Goal: Information Seeking & Learning: Check status

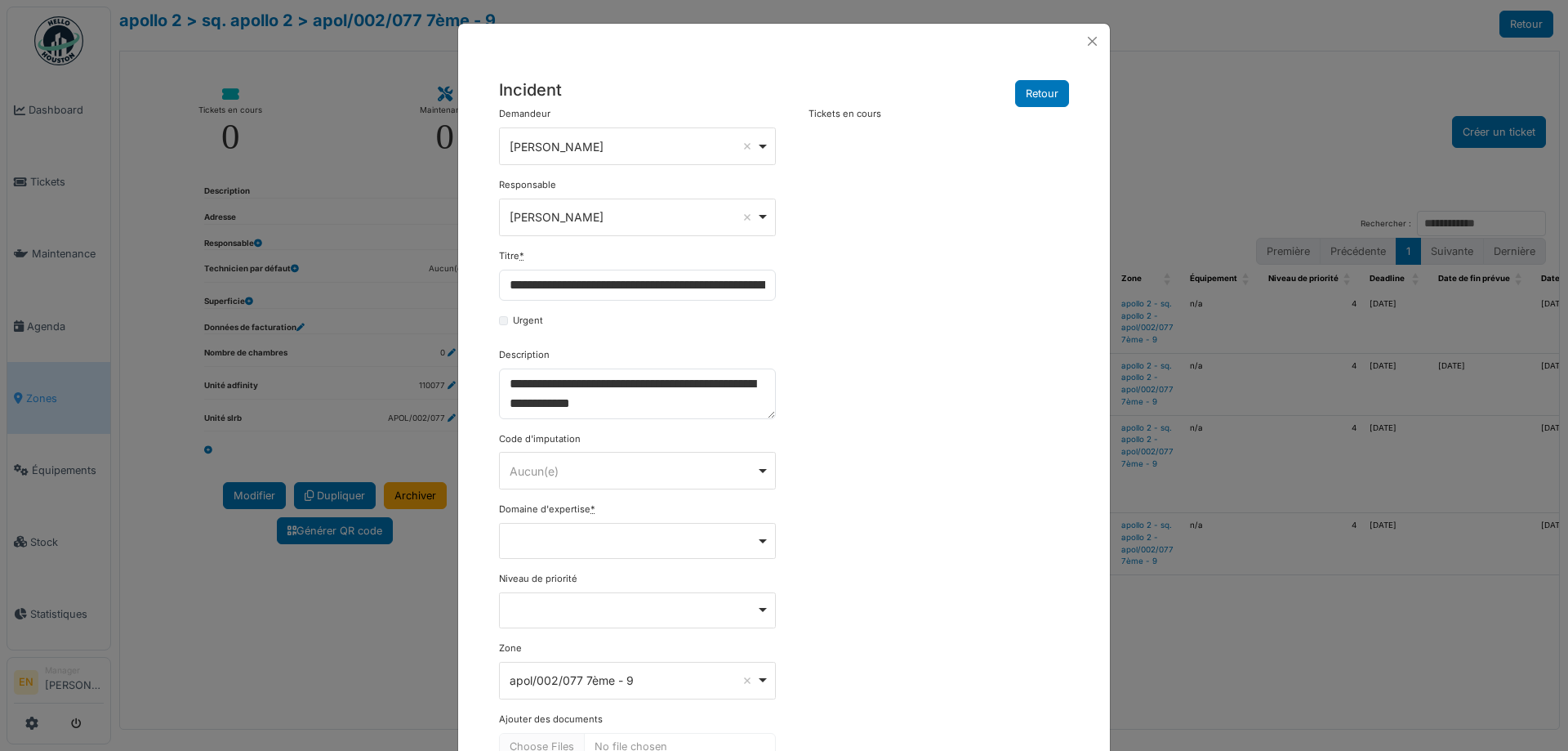
select select "***"
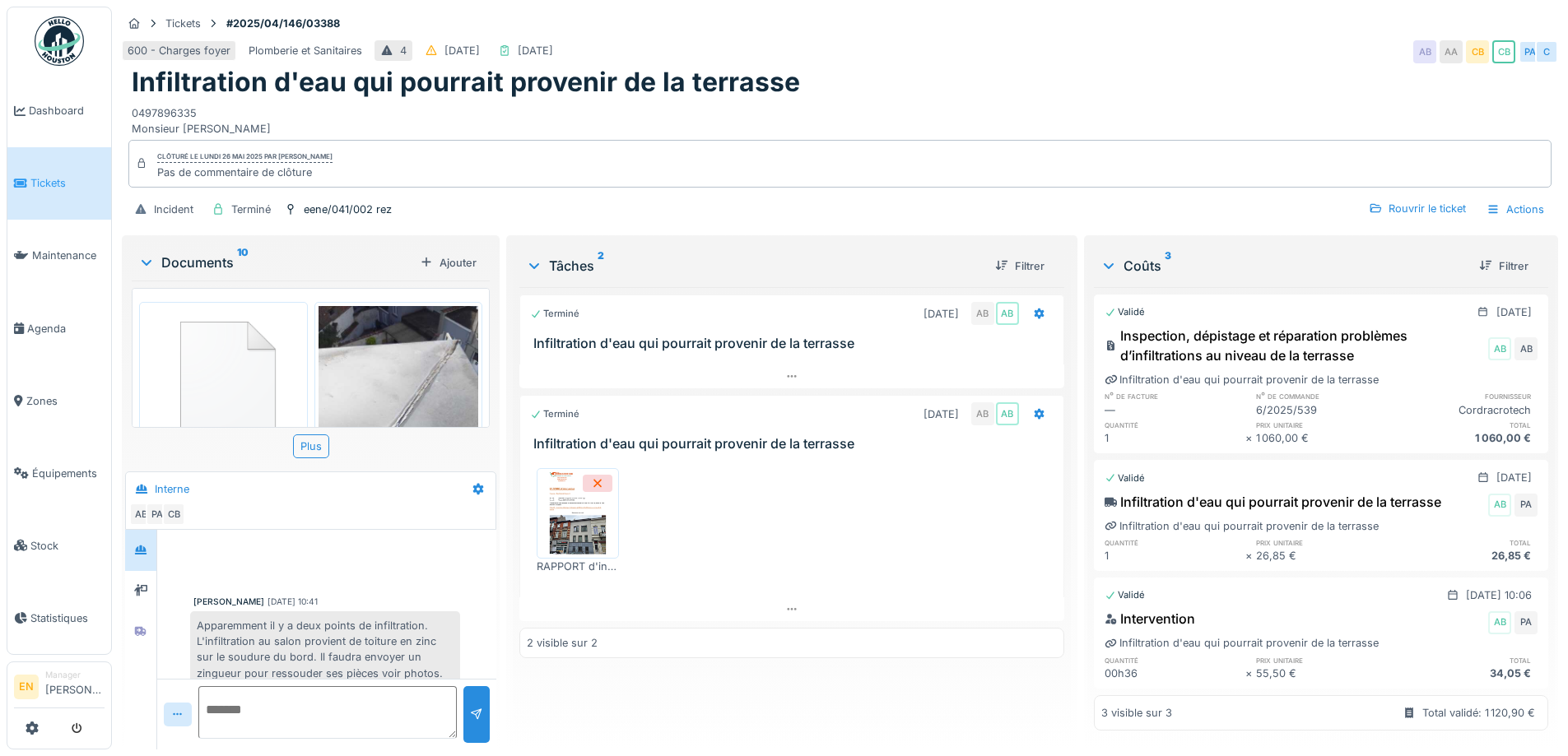
scroll to position [211, 0]
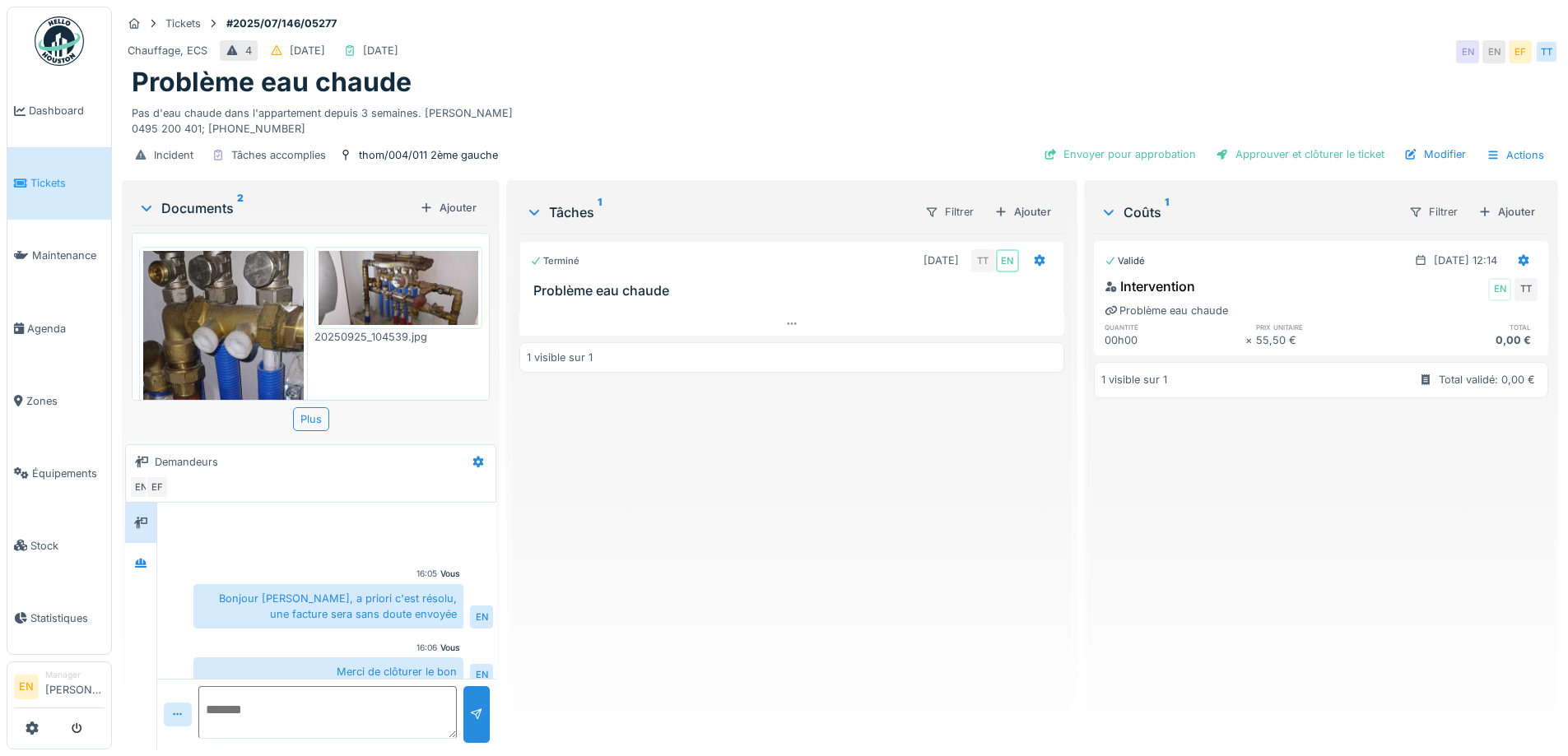
scroll to position [15, 0]
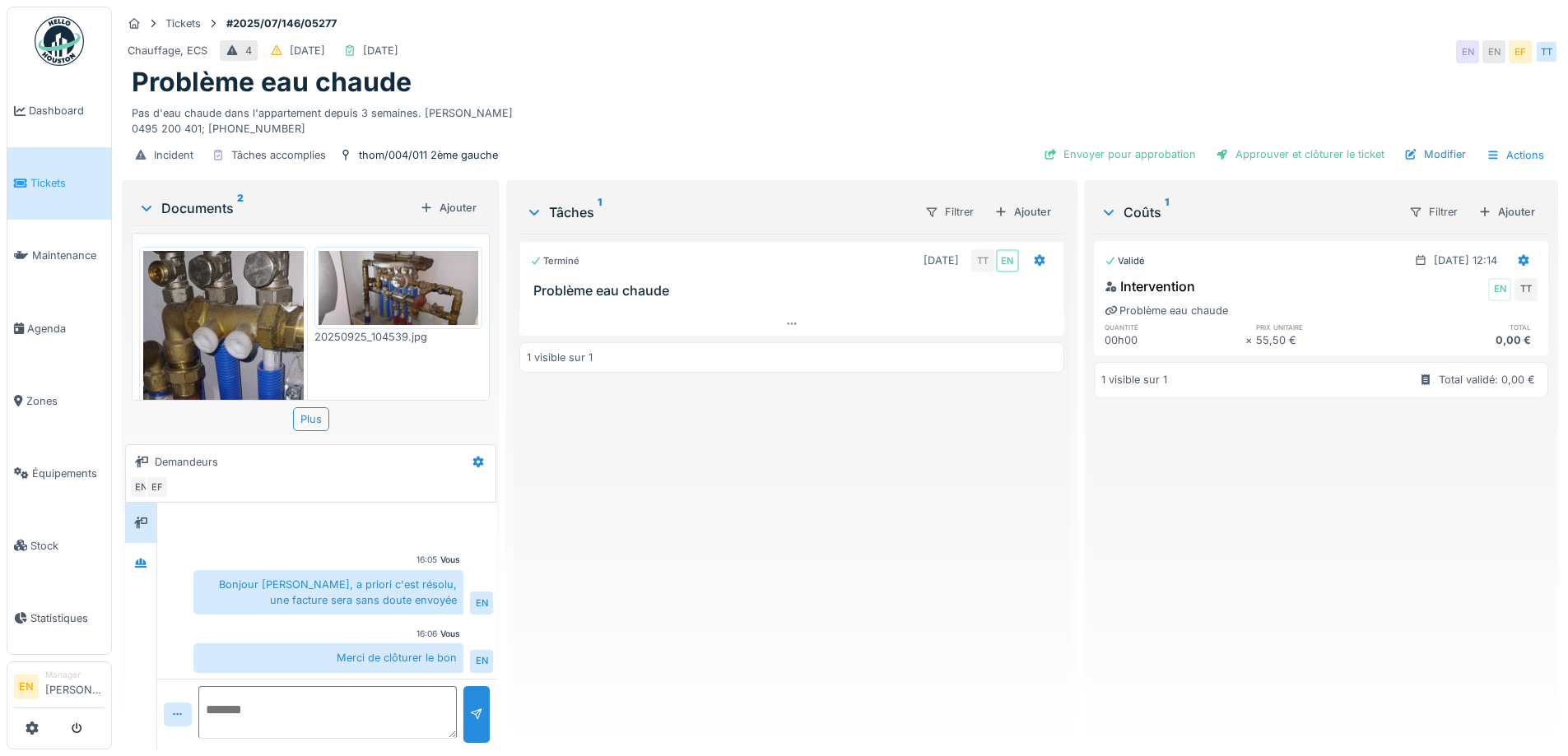
click at [641, 539] on div "Terminé 02/07/2025 TT EN Problème eau chaude 1 visible sur 1" at bounding box center [791, 485] width 544 height 502
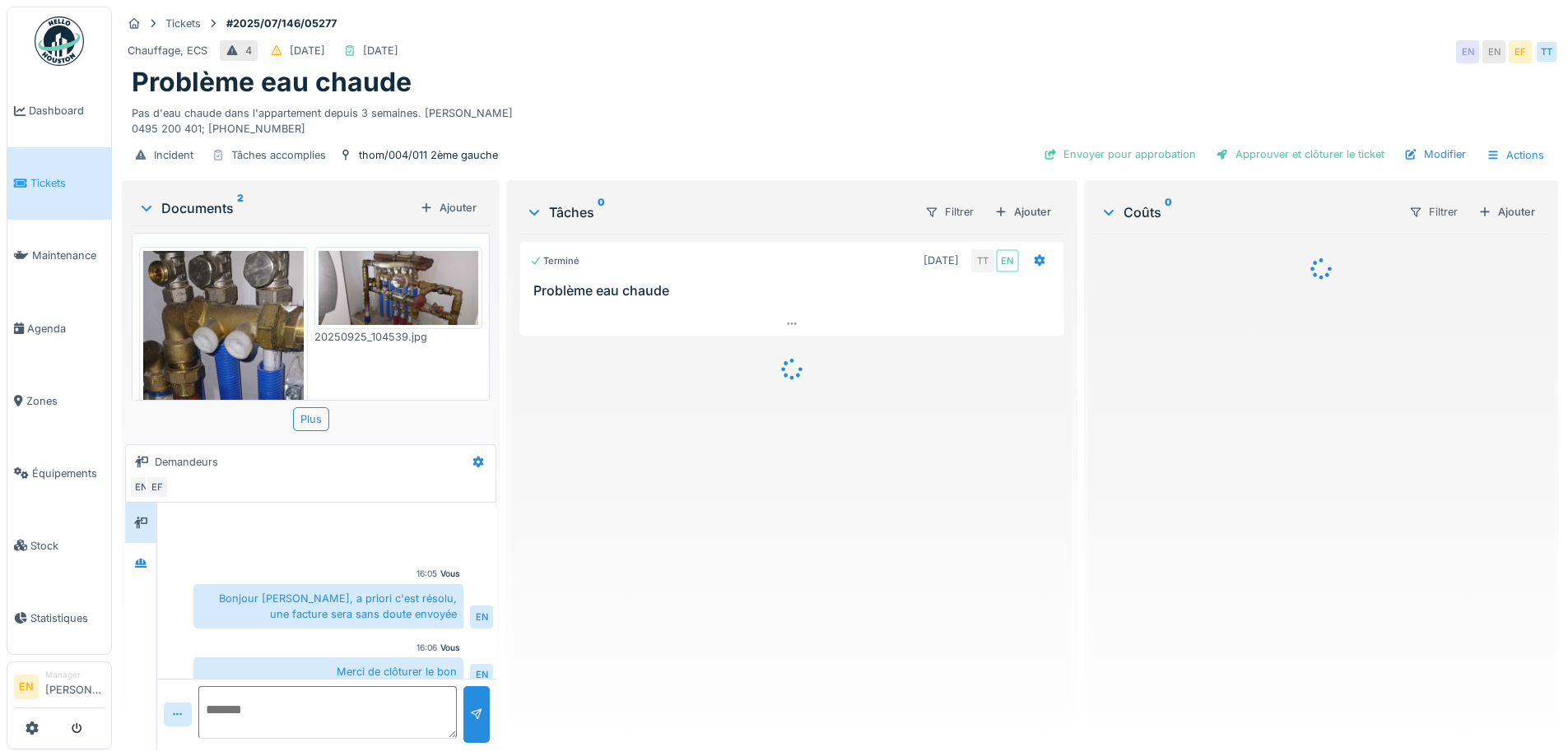
scroll to position [15, 0]
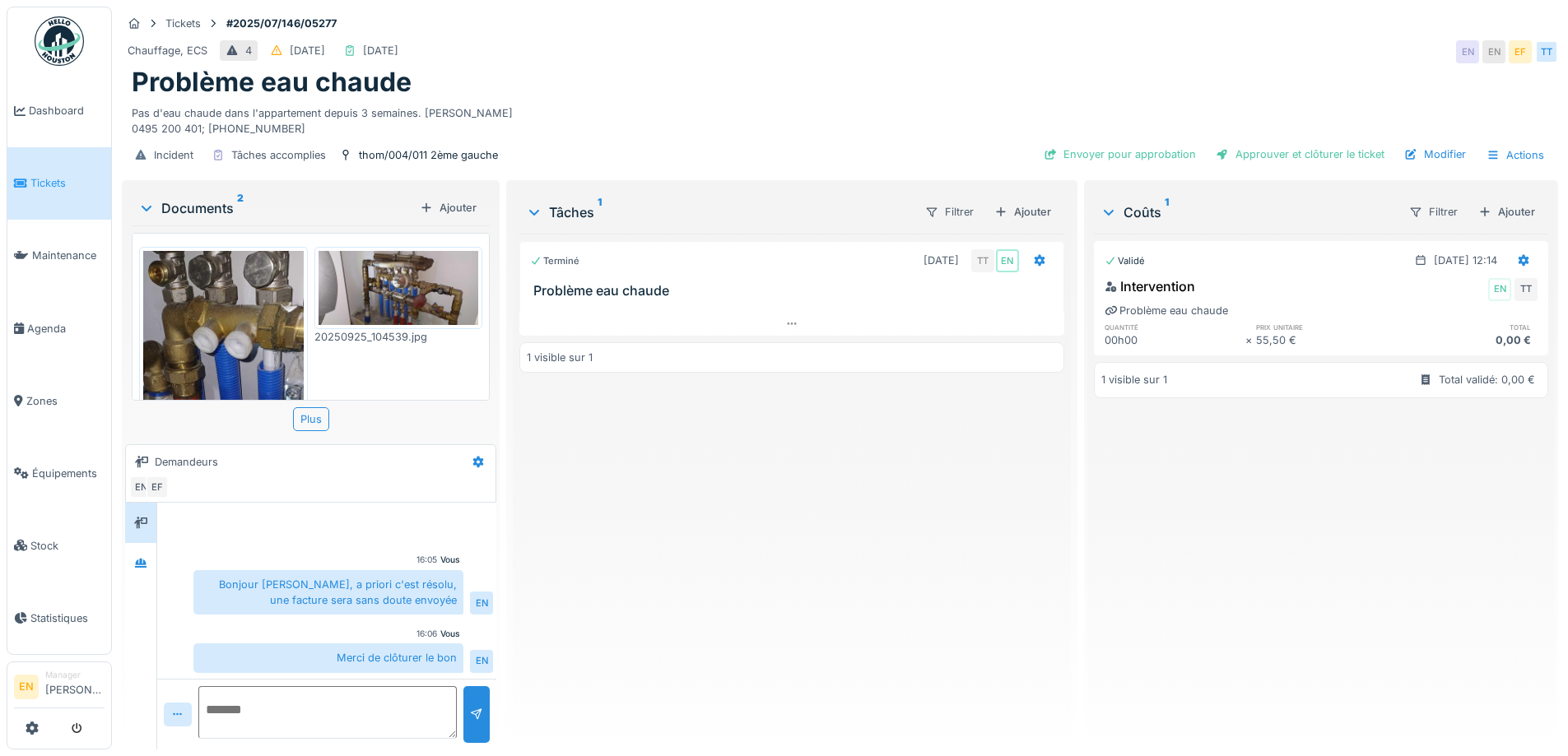
click at [578, 571] on div "Terminé 02/07/2025 TT EN Problème eau chaude 1 visible sur 1" at bounding box center [791, 485] width 544 height 502
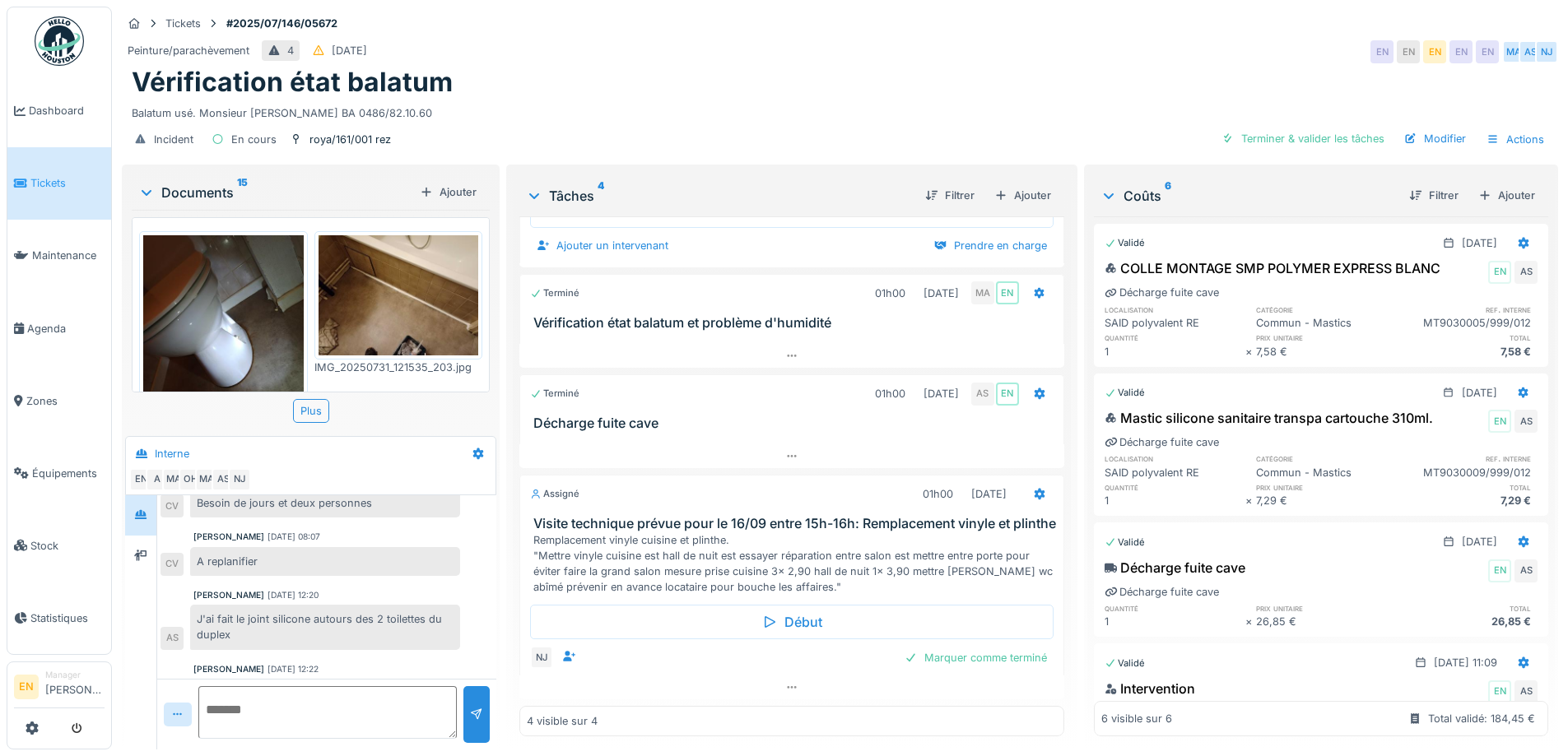
scroll to position [454, 0]
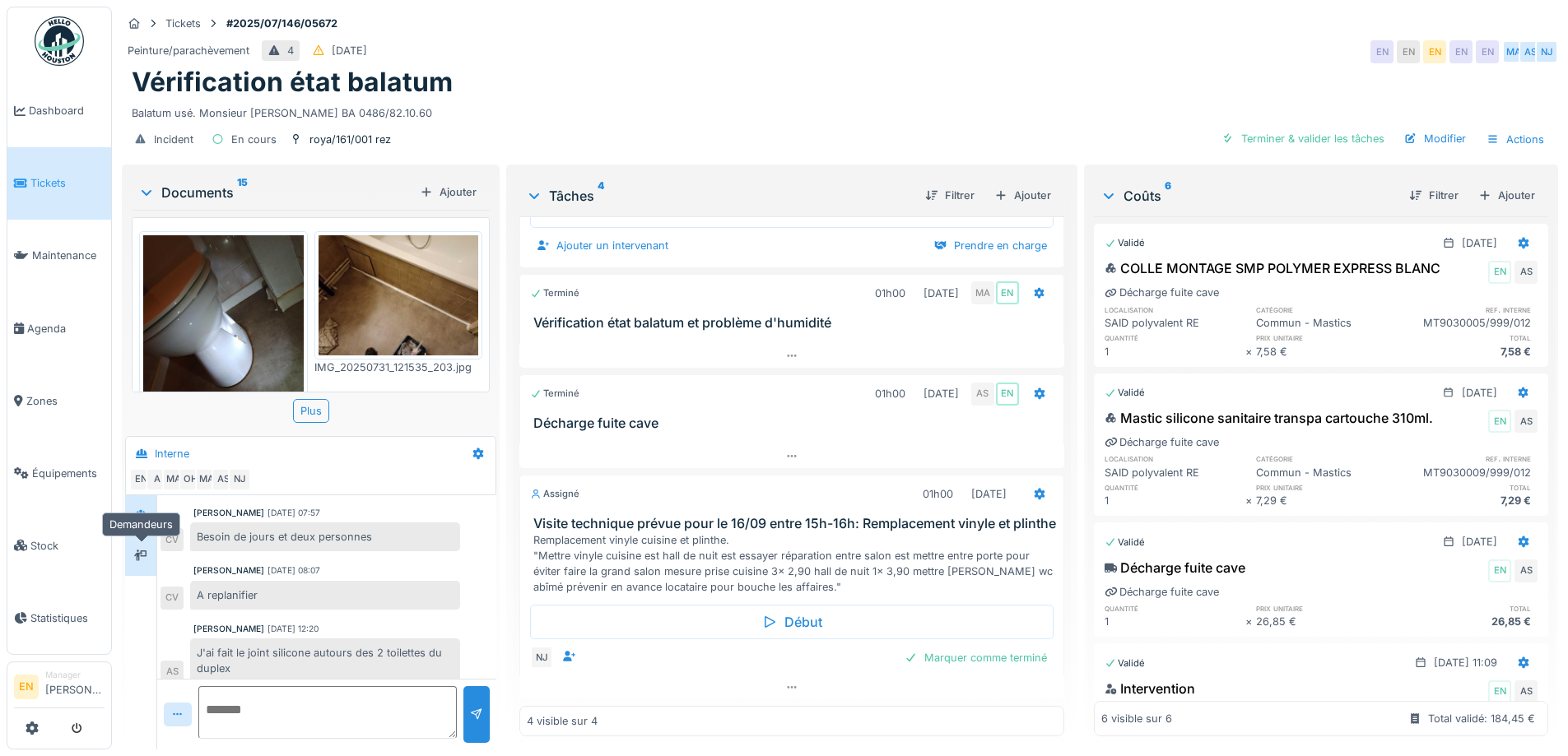
click at [142, 549] on icon at bounding box center [141, 555] width 13 height 12
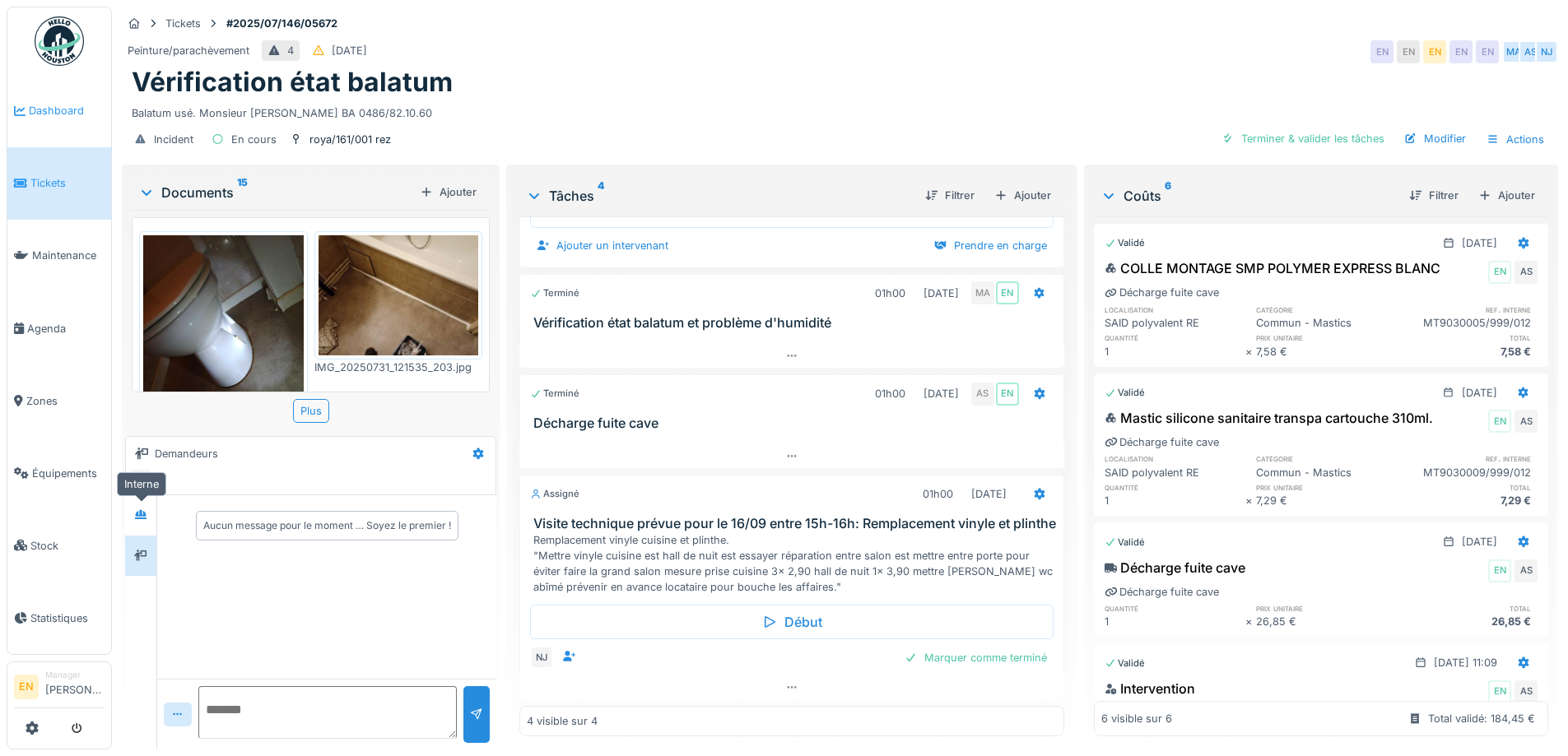
drag, startPoint x: 143, startPoint y: 502, endPoint x: 73, endPoint y: 81, distance: 426.8
click at [144, 509] on icon at bounding box center [141, 514] width 13 height 11
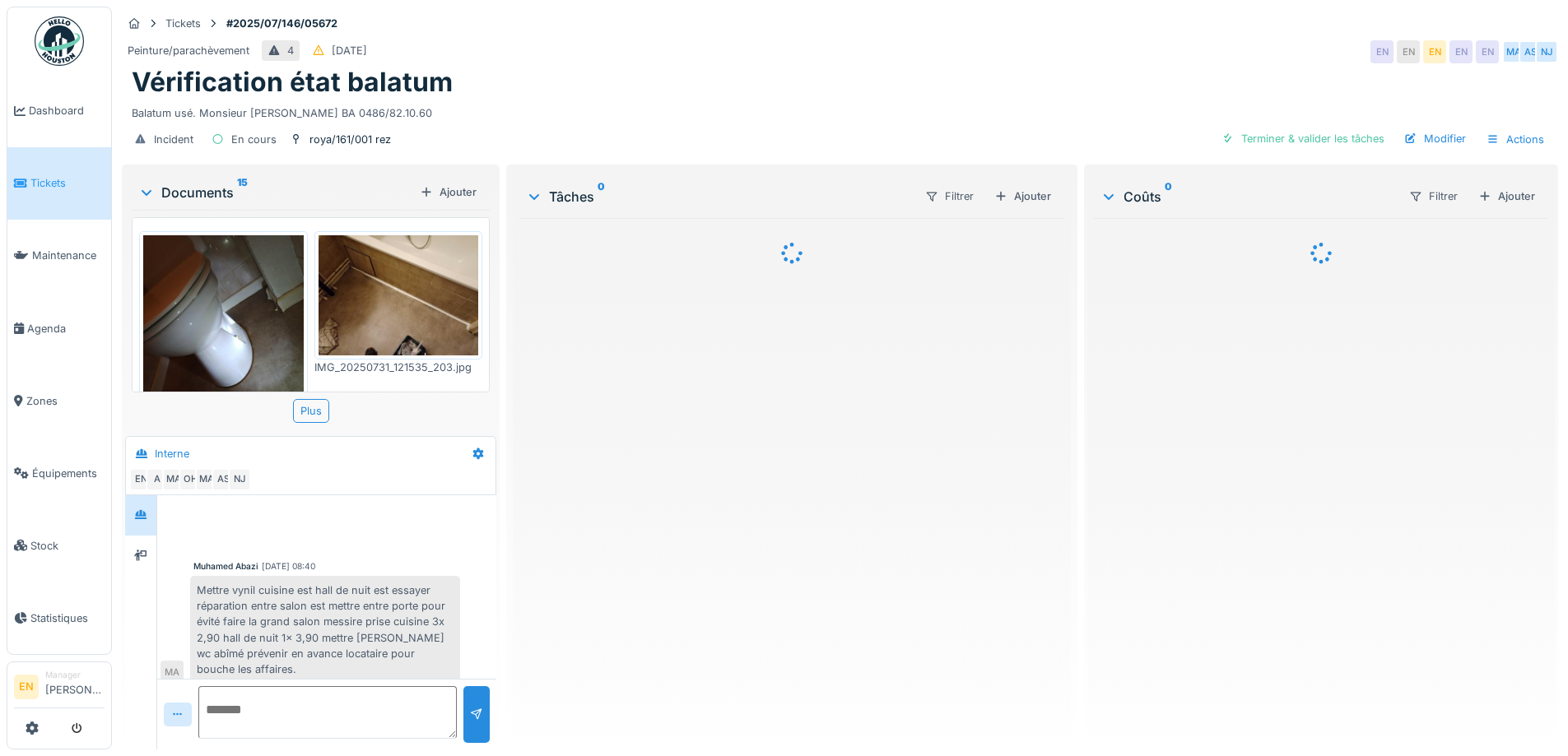
scroll to position [618, 0]
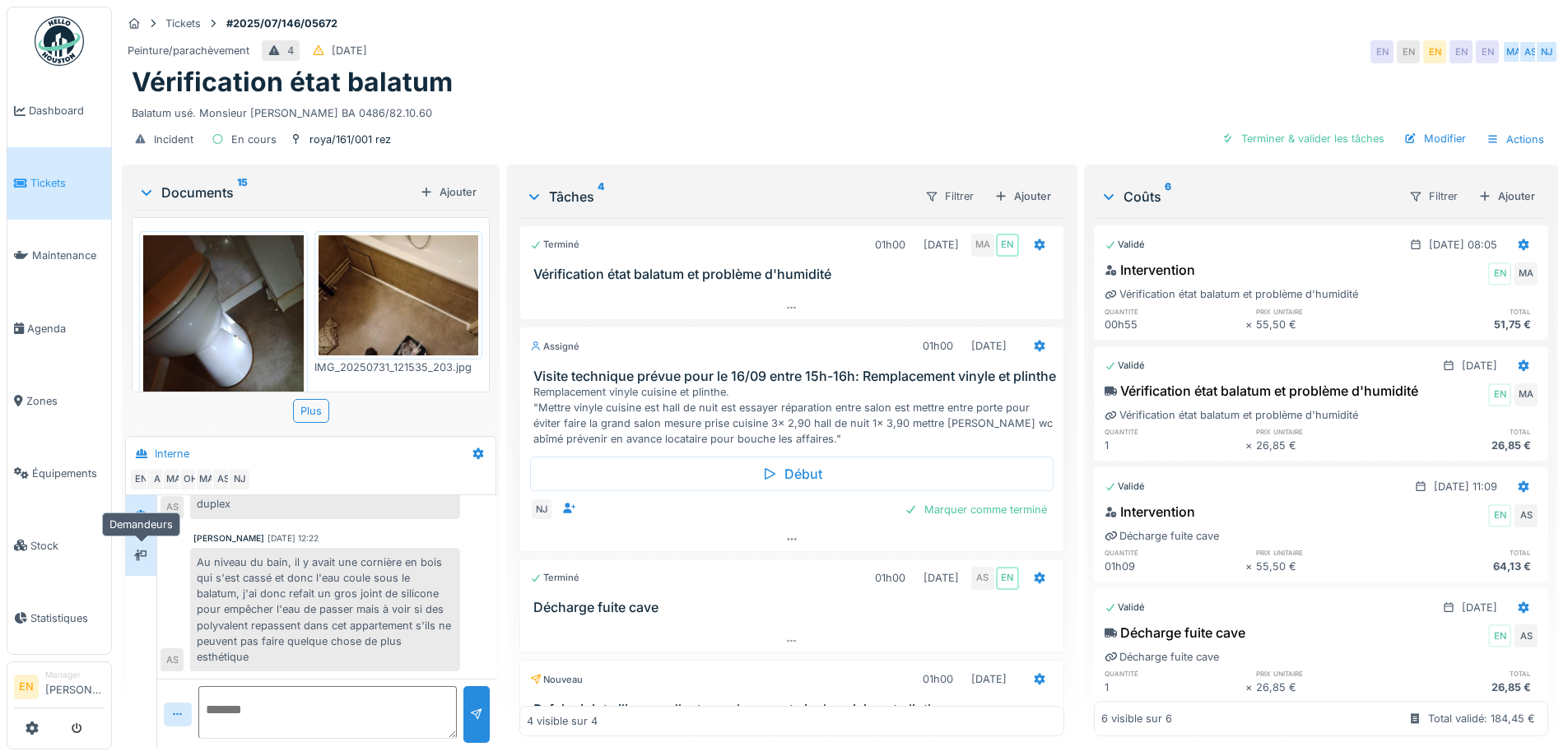
click at [140, 553] on icon at bounding box center [141, 555] width 13 height 12
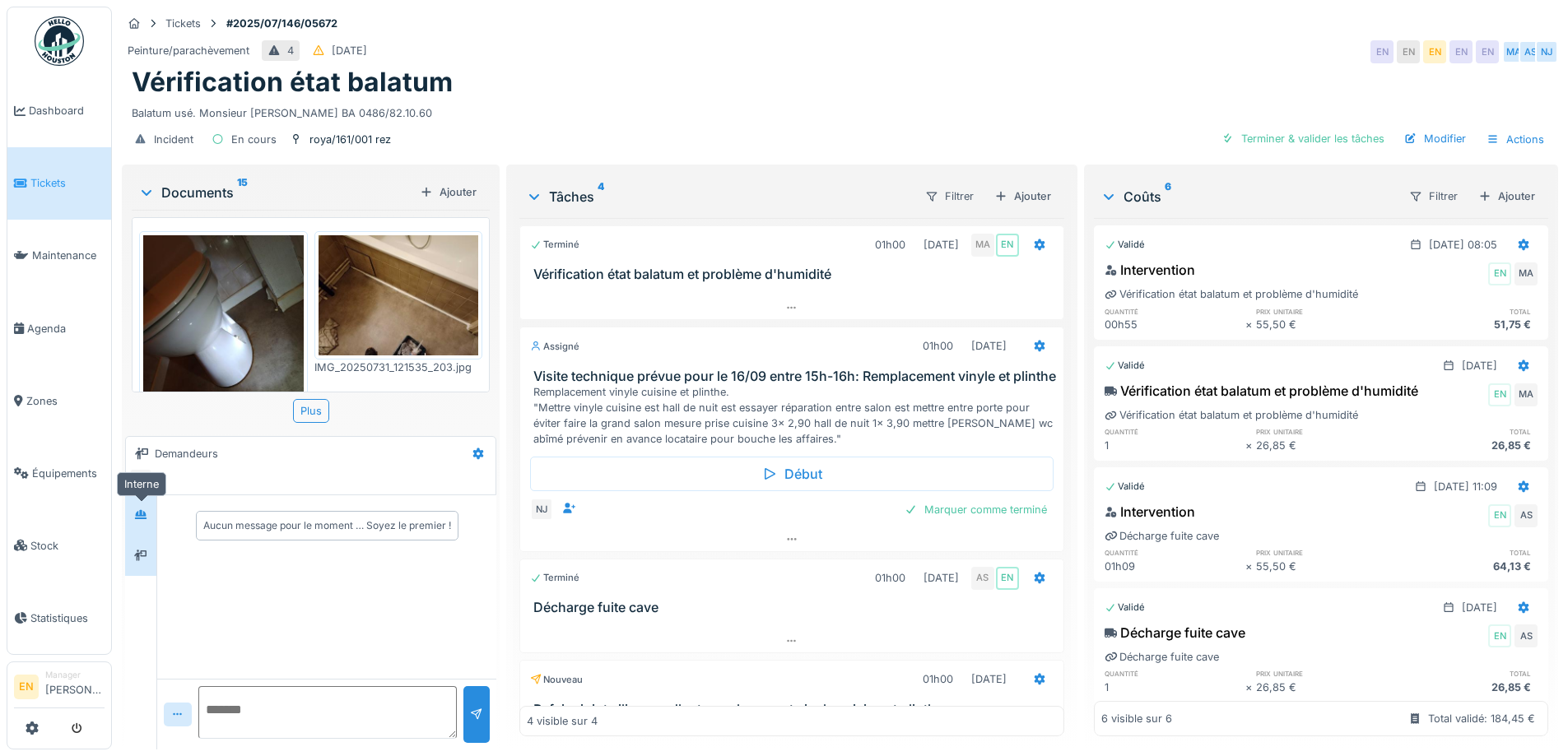
click at [143, 513] on icon at bounding box center [141, 514] width 12 height 9
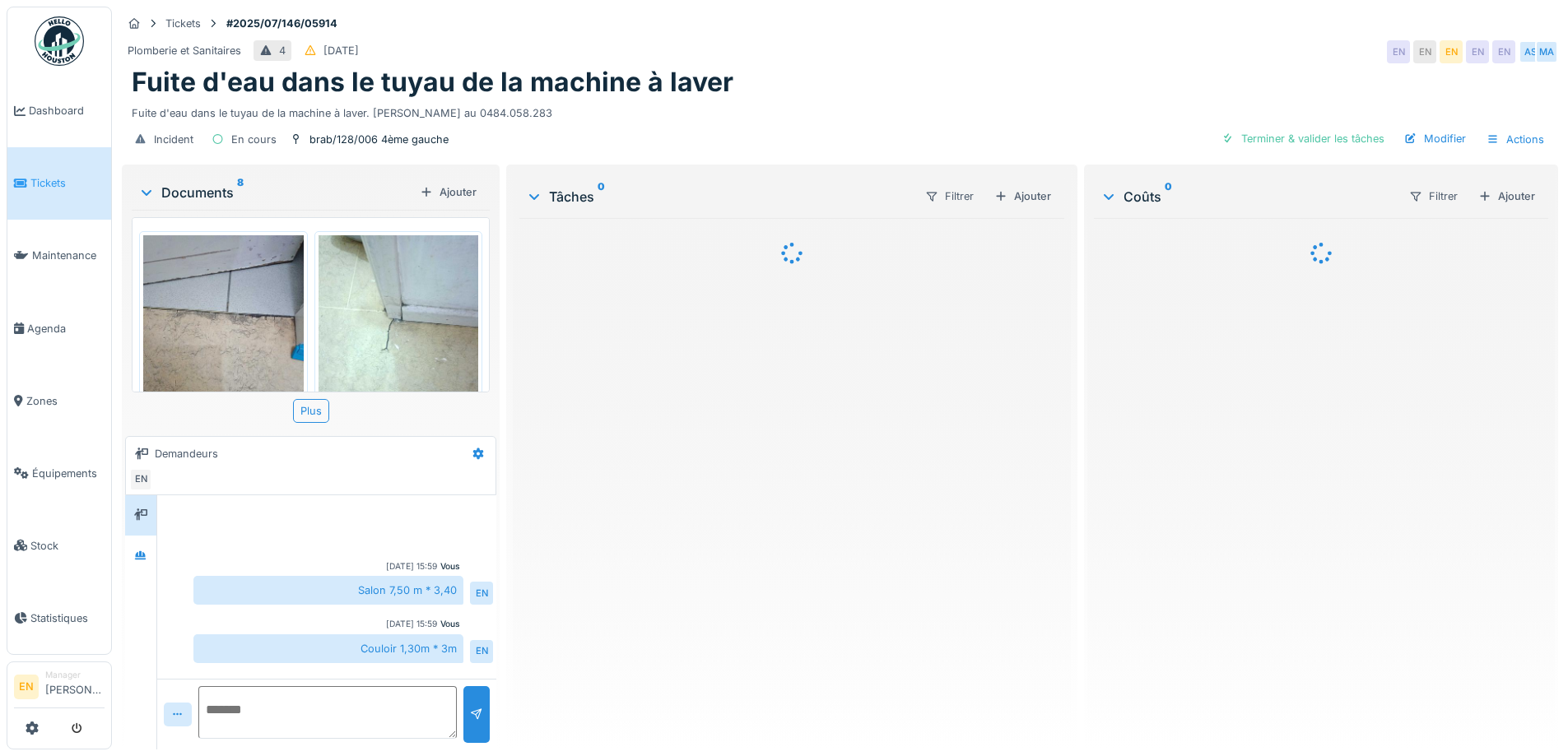
scroll to position [155, 0]
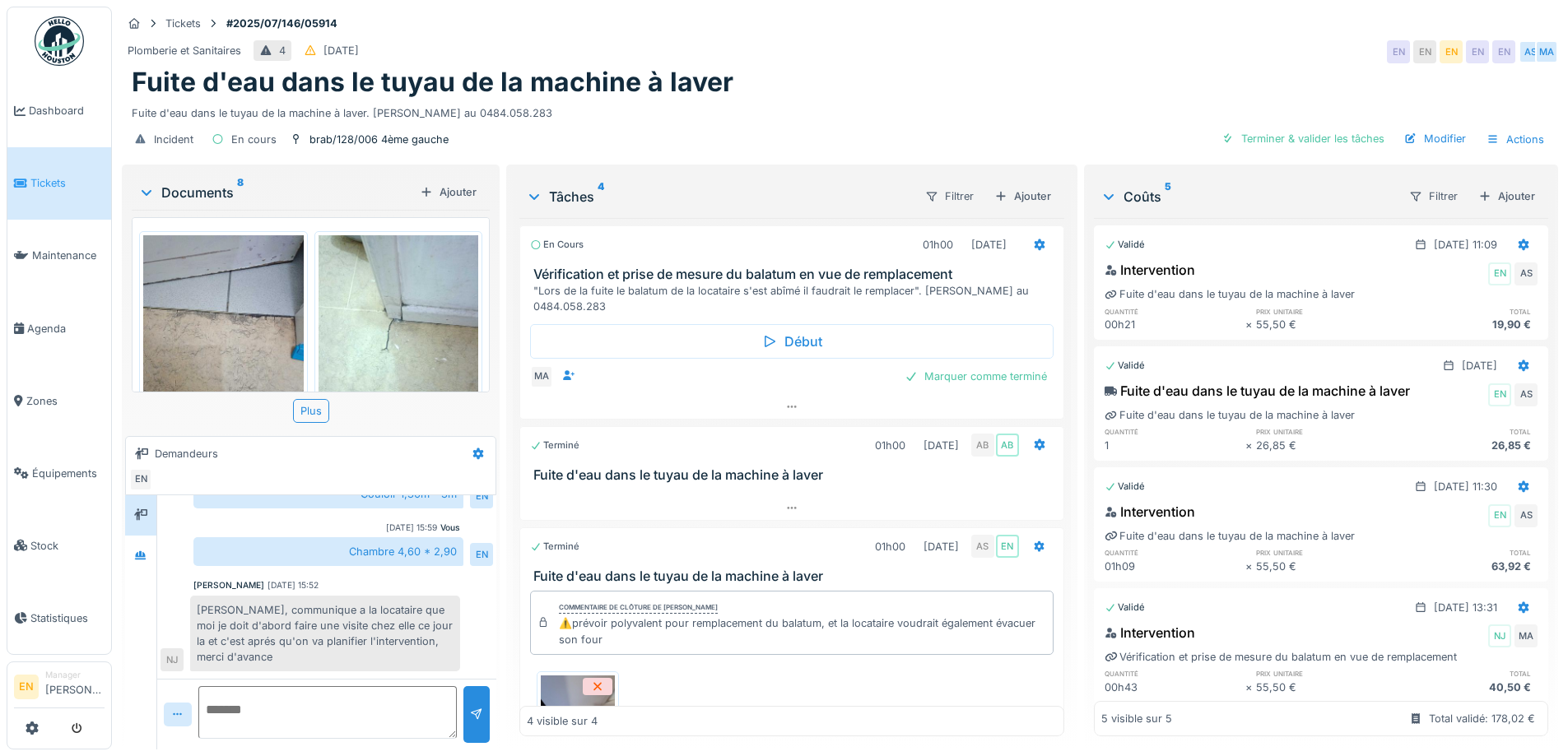
click at [947, 138] on div "Incident En cours brab/128/006 4ème gauche Terminer & valider les tâches Modifi…" at bounding box center [840, 139] width 1436 height 37
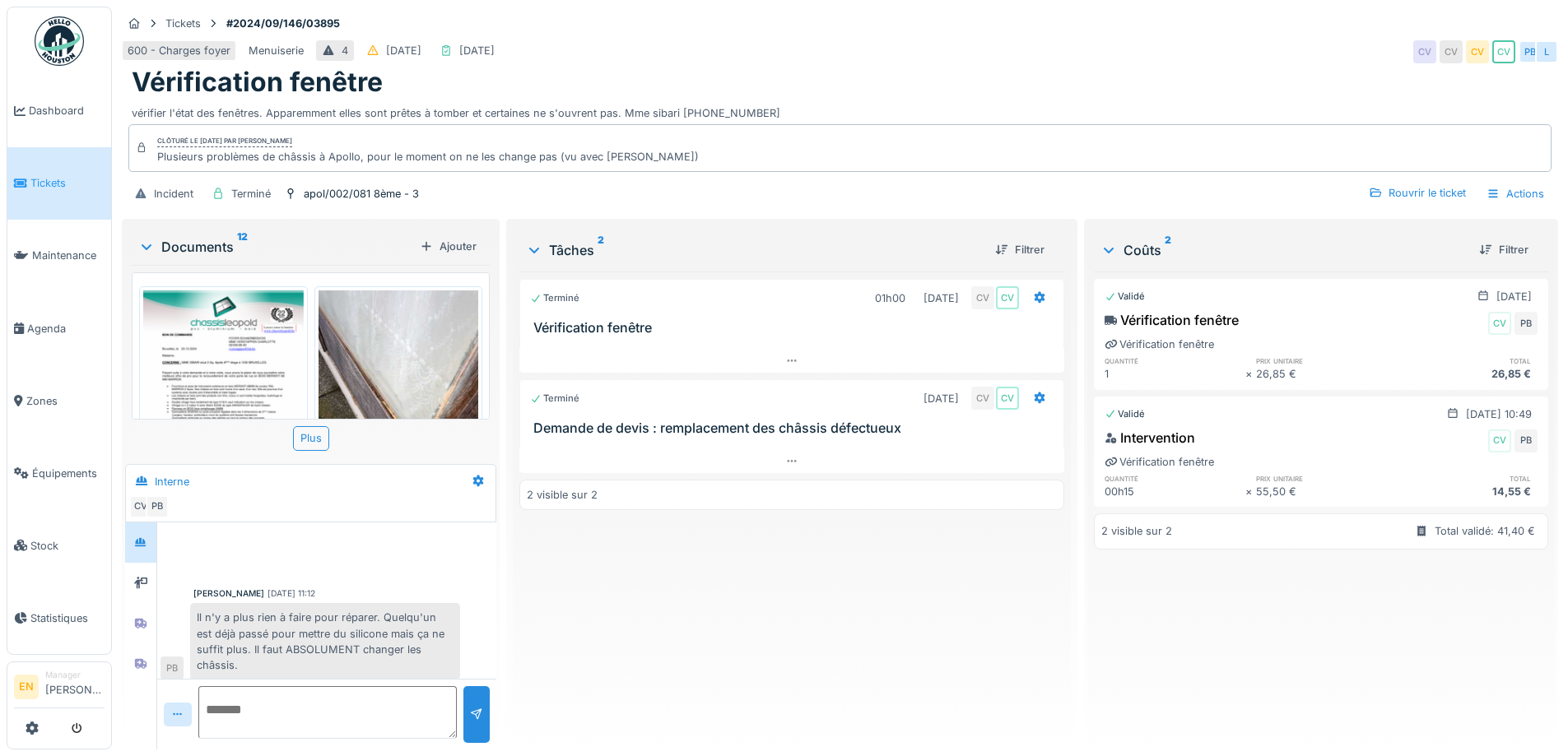
scroll to position [317, 0]
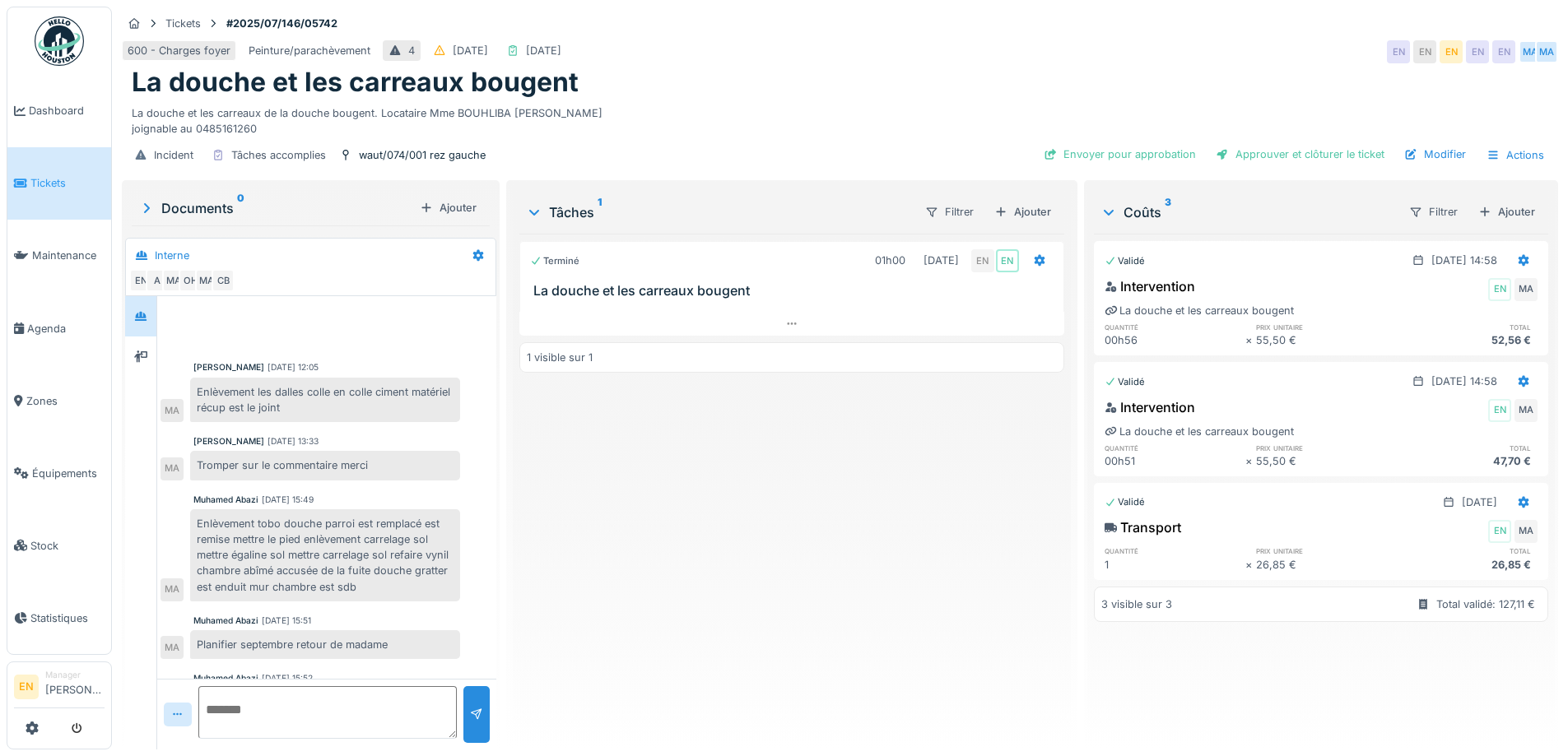
scroll to position [120, 0]
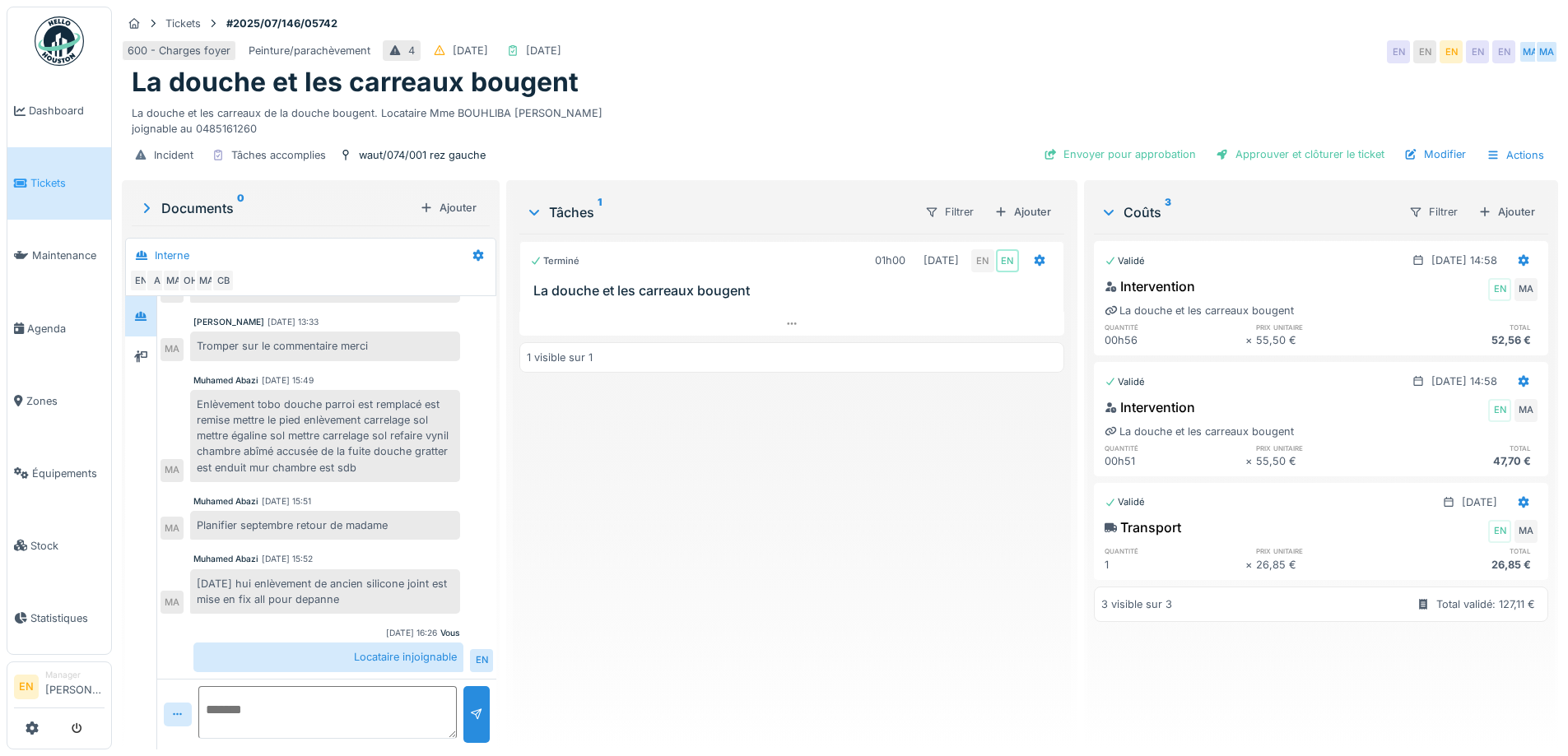
click at [621, 556] on div "Terminé 01h00 [DATE] EN EN [GEOGRAPHIC_DATA] et les carreaux bougent 1 visible …" at bounding box center [791, 485] width 544 height 502
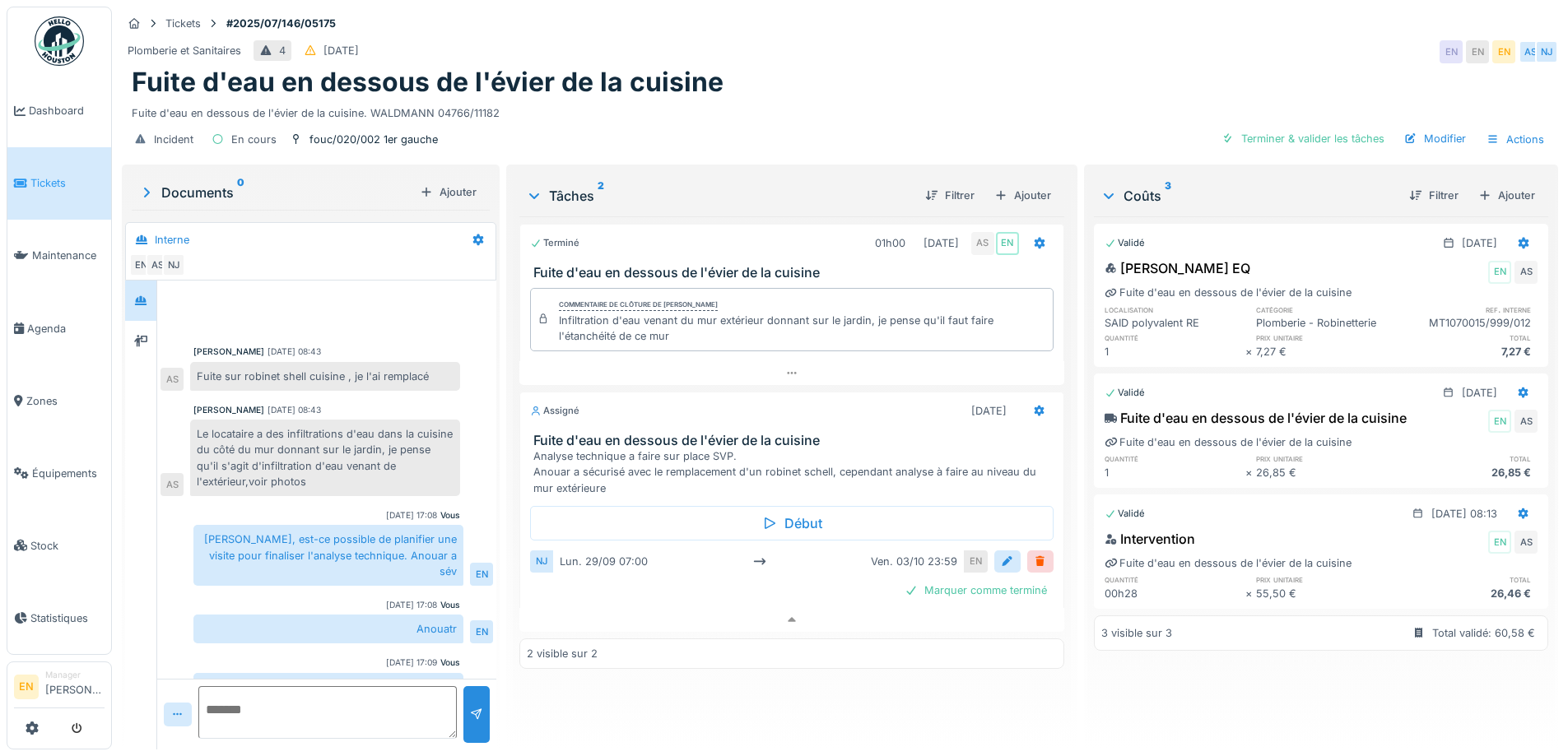
scroll to position [77, 0]
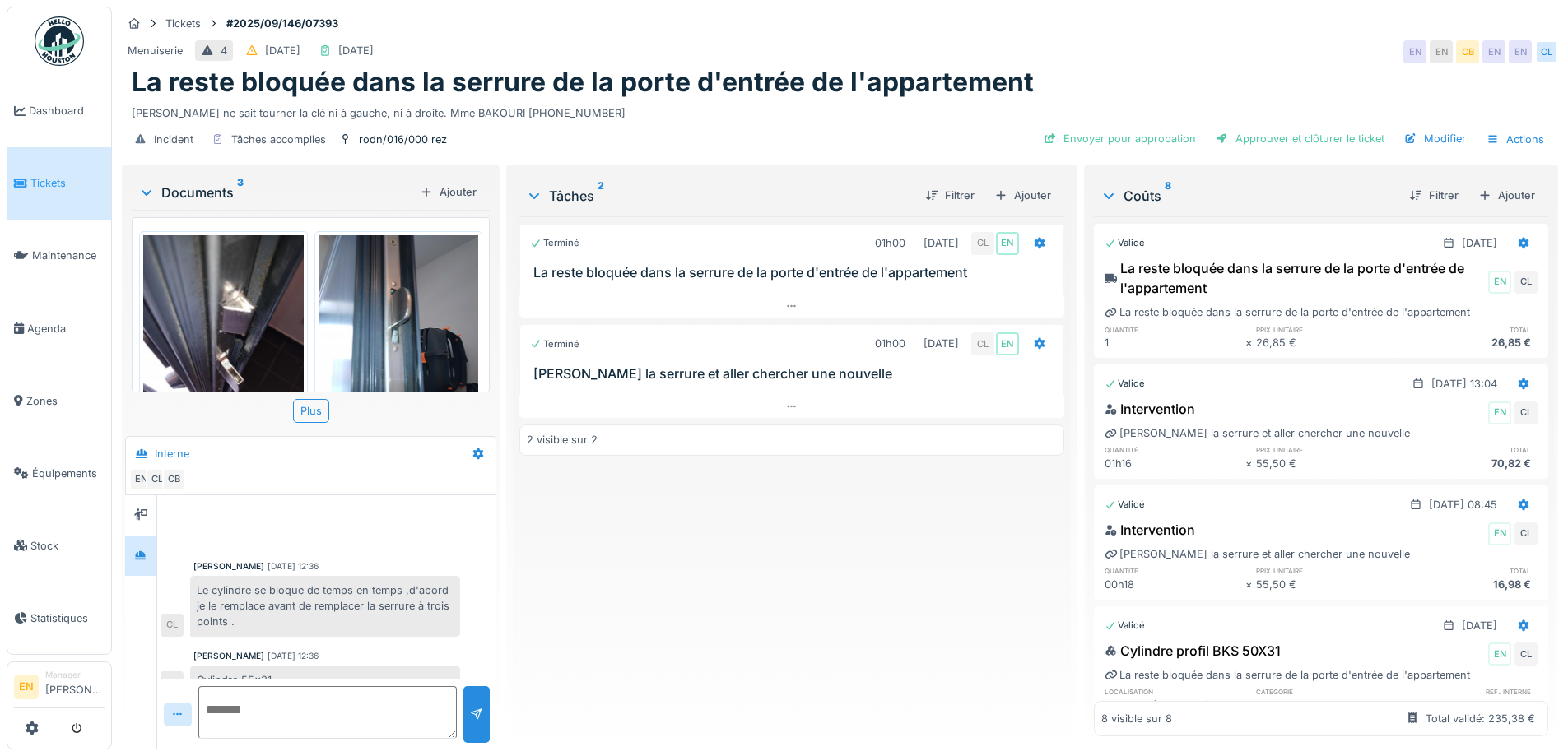
scroll to position [333, 0]
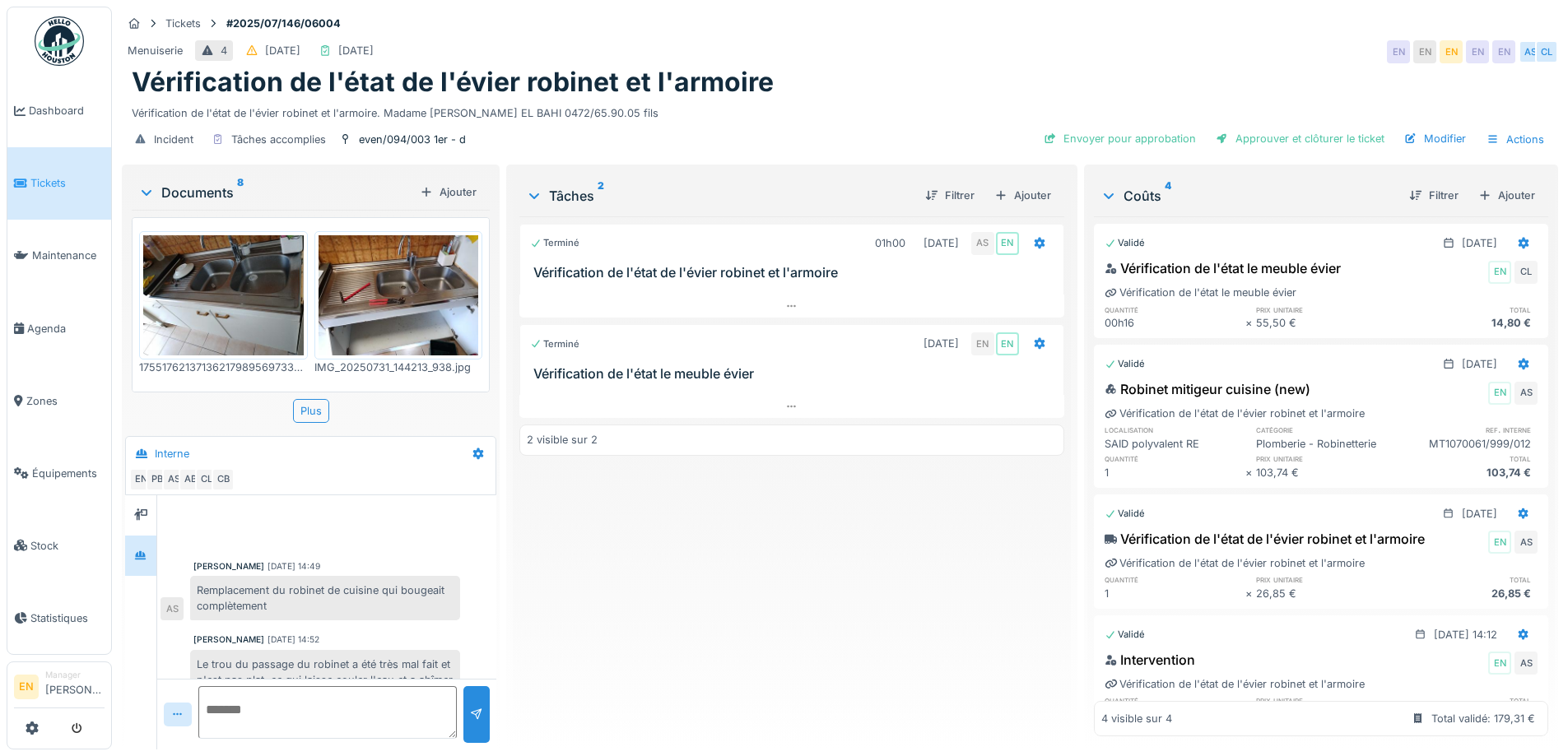
scroll to position [228, 0]
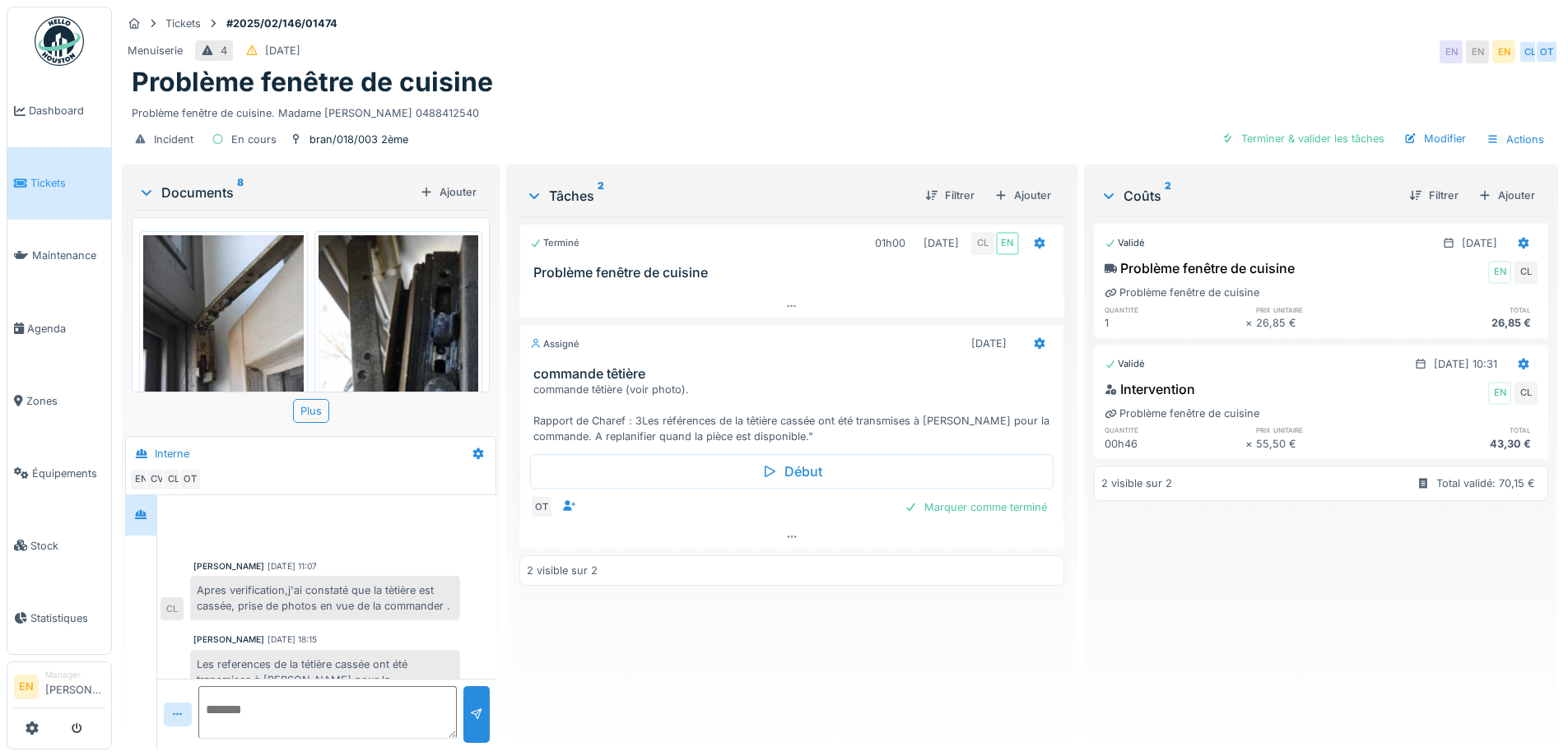
scroll to position [96, 0]
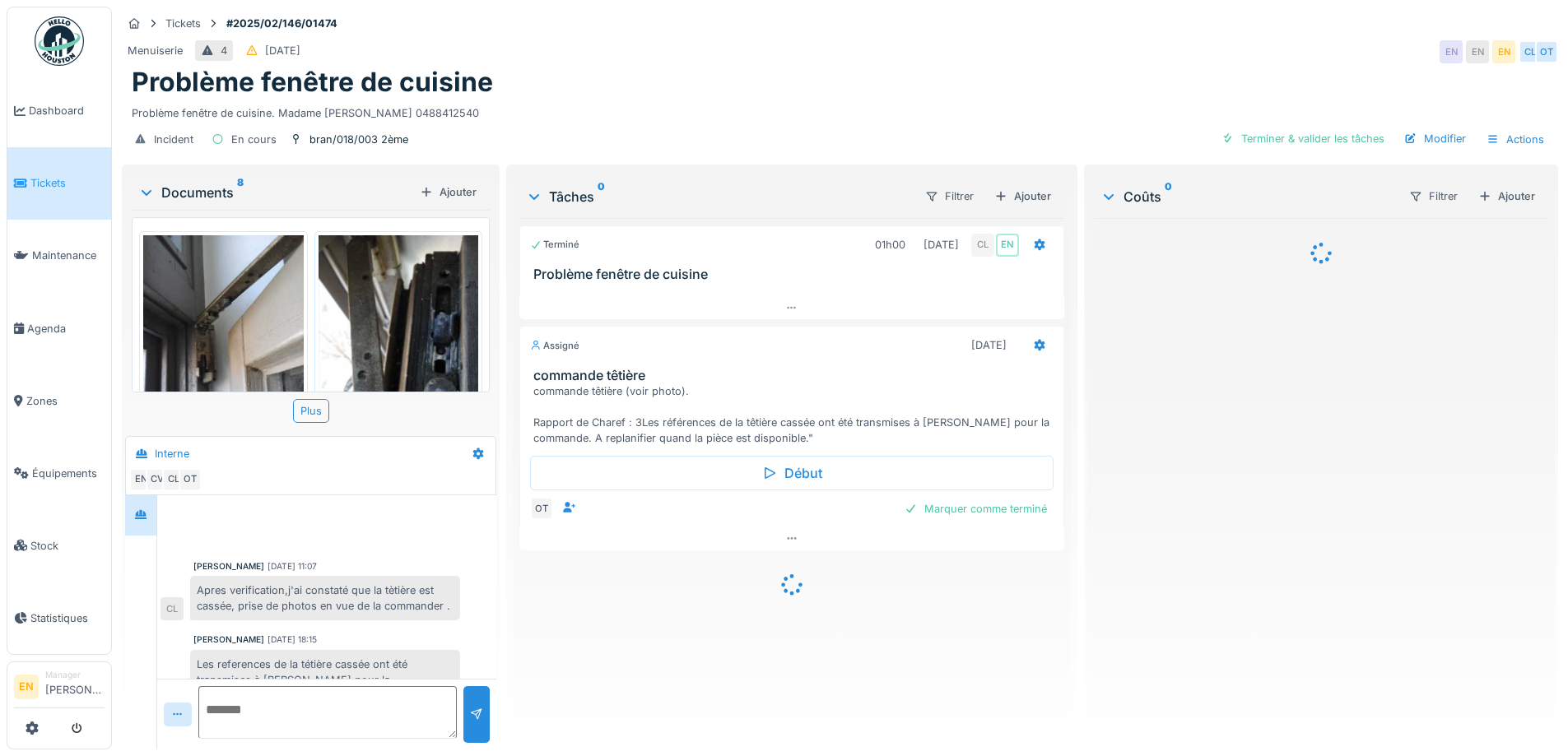
scroll to position [96, 0]
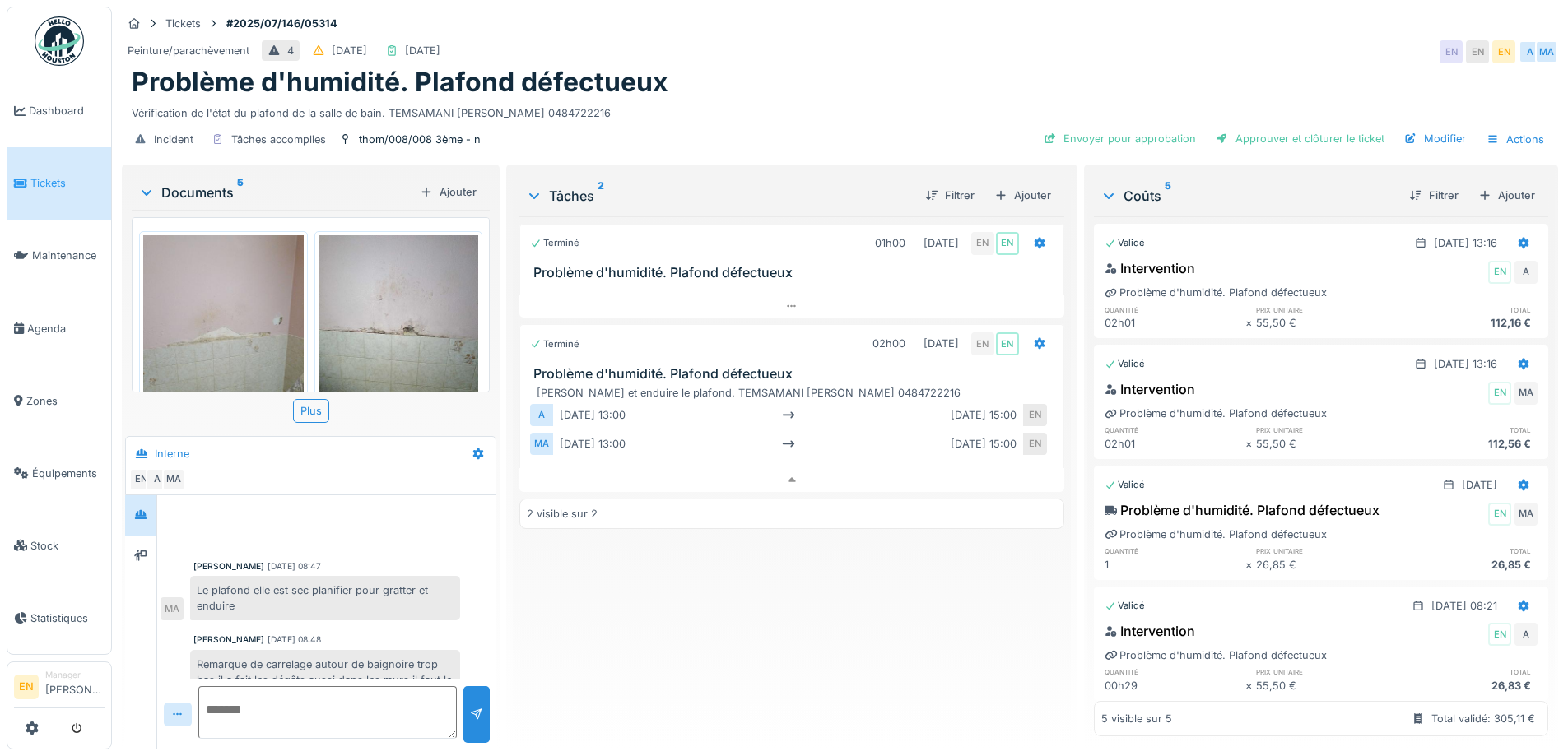
scroll to position [317, 0]
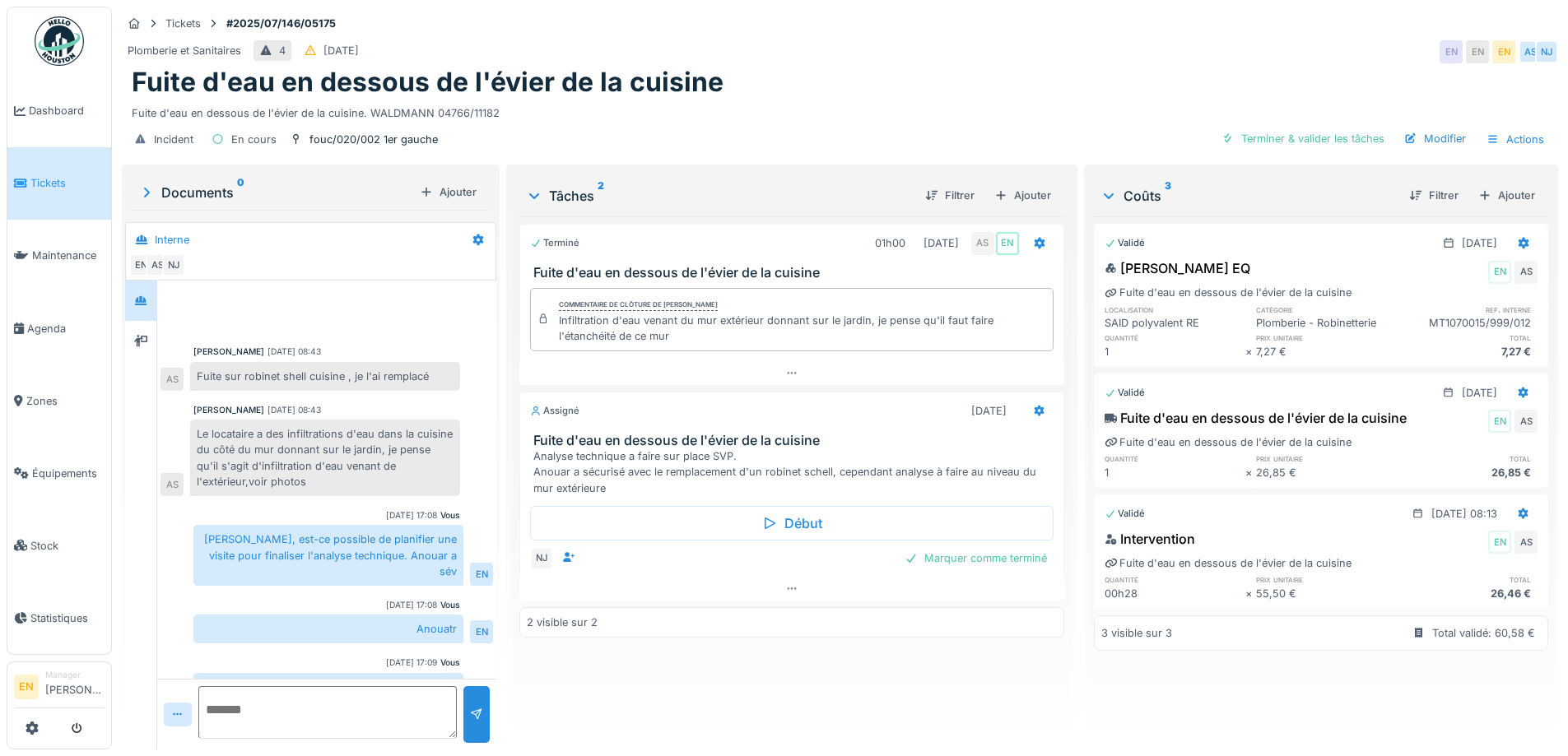
scroll to position [76, 0]
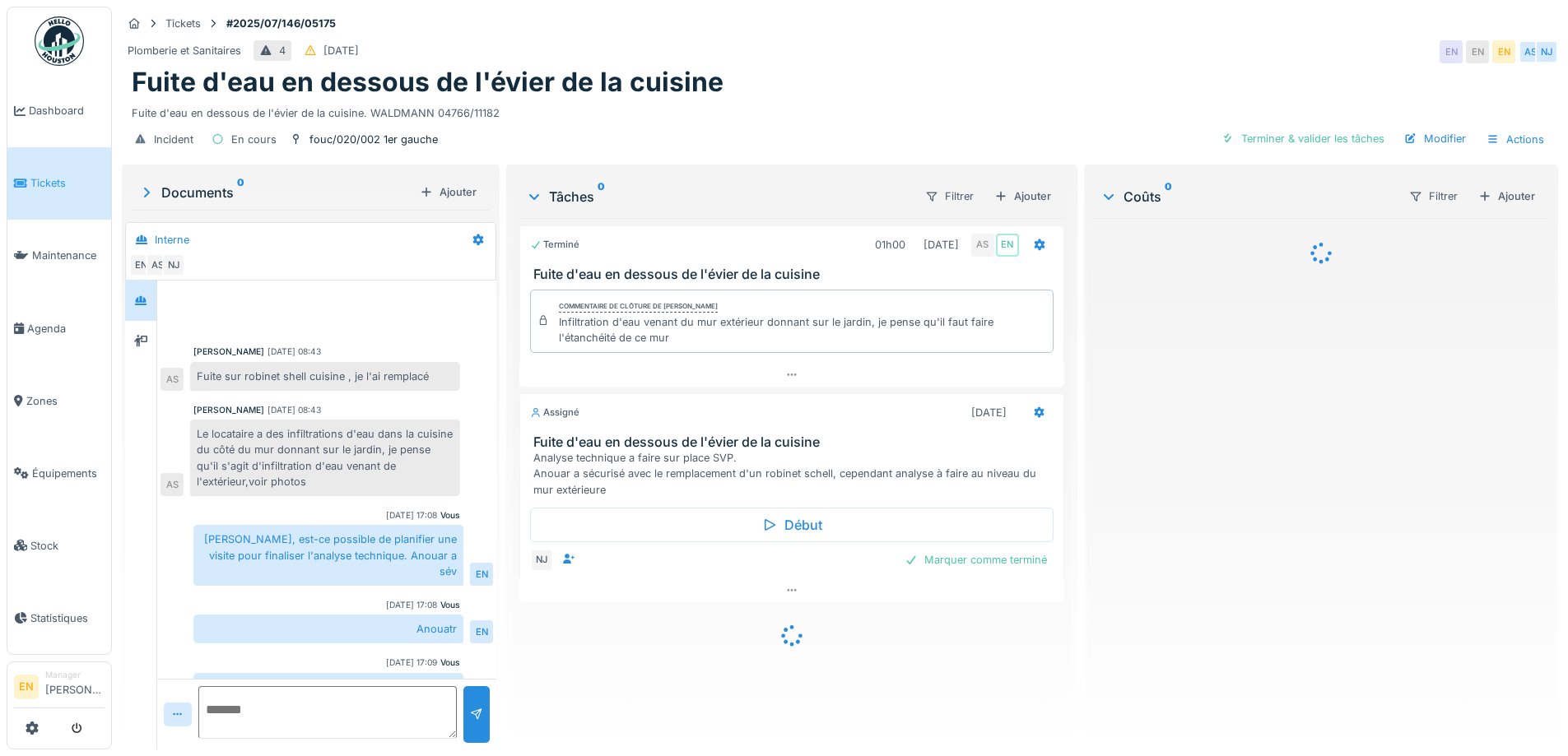
scroll to position [77, 0]
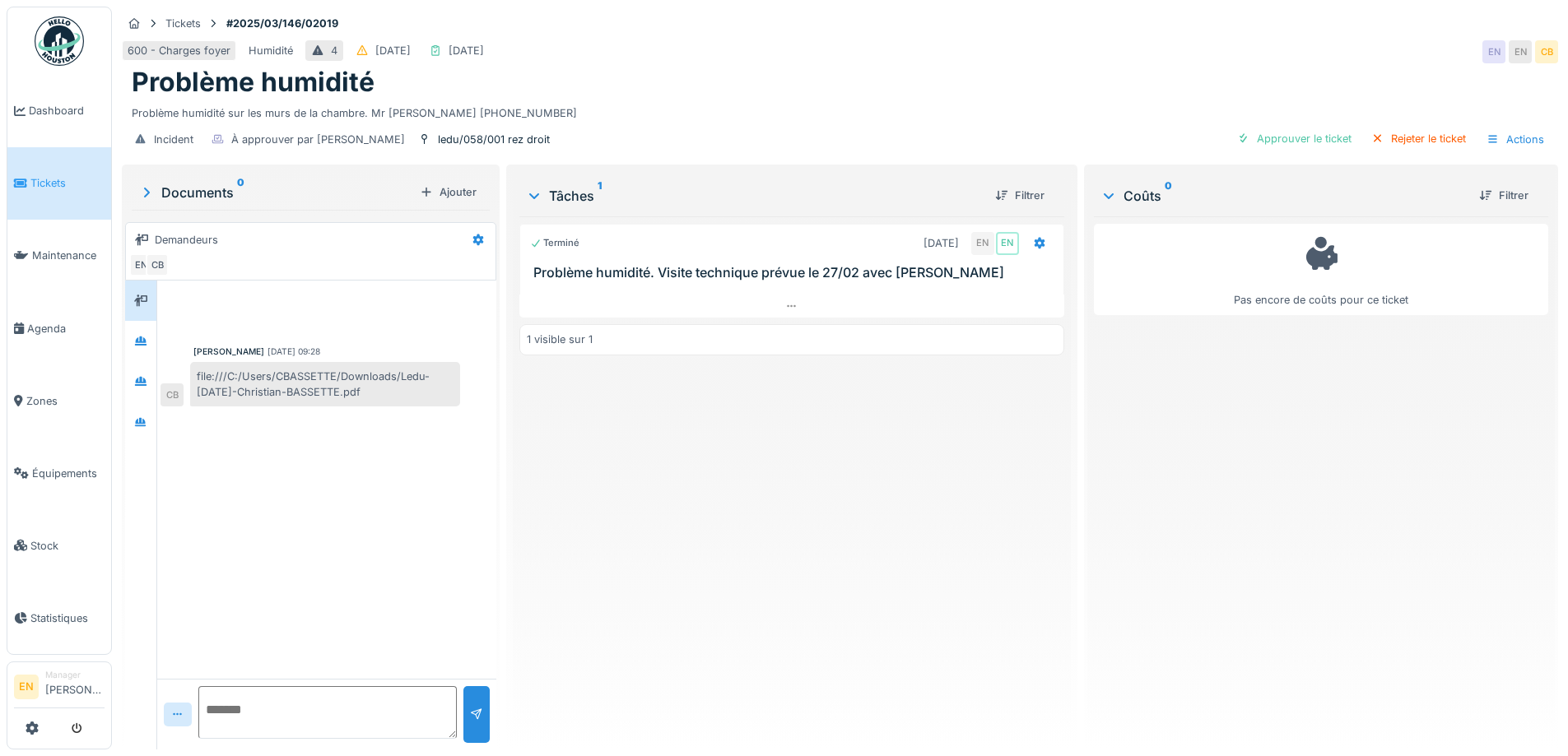
click at [811, 96] on div "Problème humidité" at bounding box center [840, 82] width 1416 height 31
click at [635, 506] on div "Terminé 02/03/2025 EN EN Problème humidité. Visite technique prévue le 27/02 av…" at bounding box center [791, 476] width 544 height 520
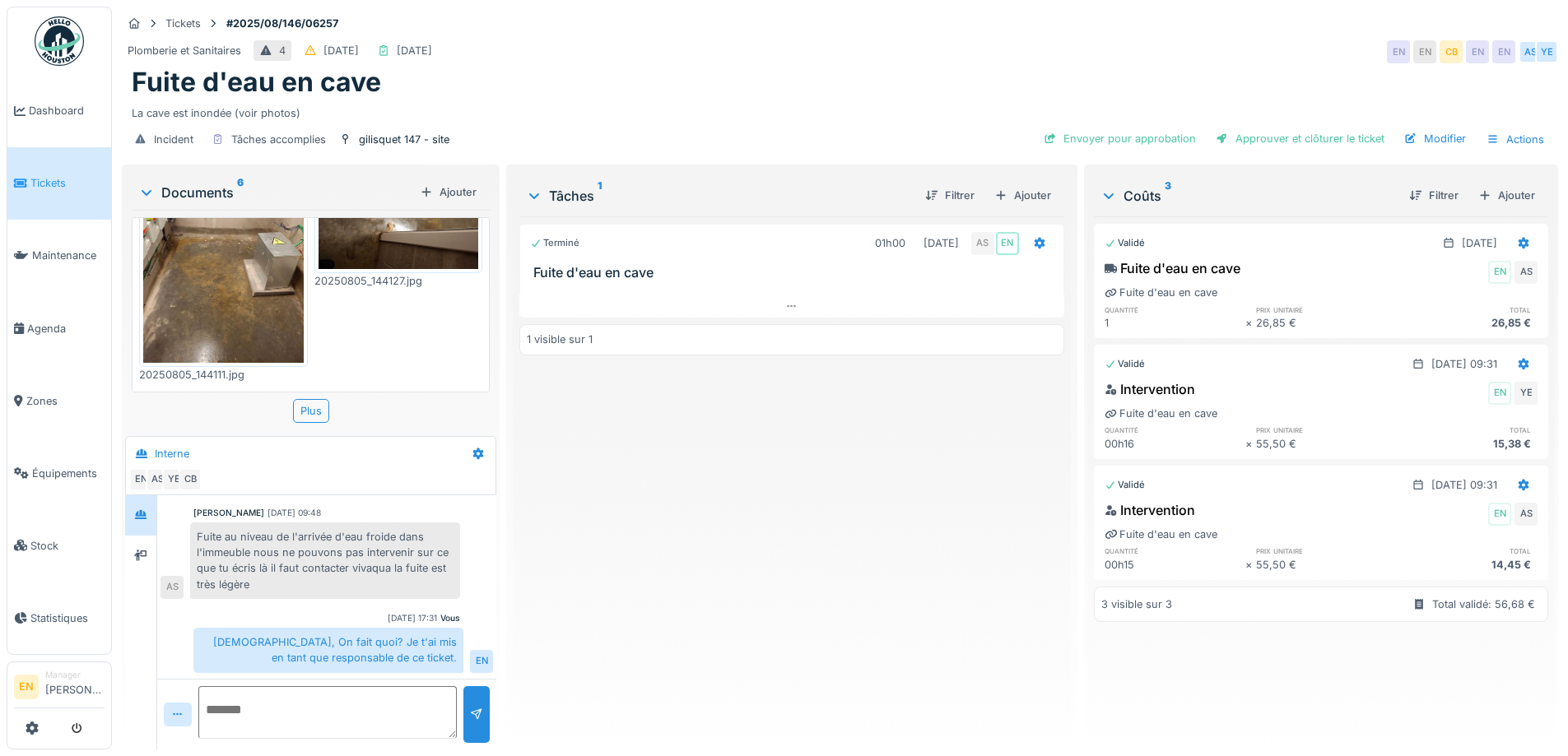
scroll to position [329, 0]
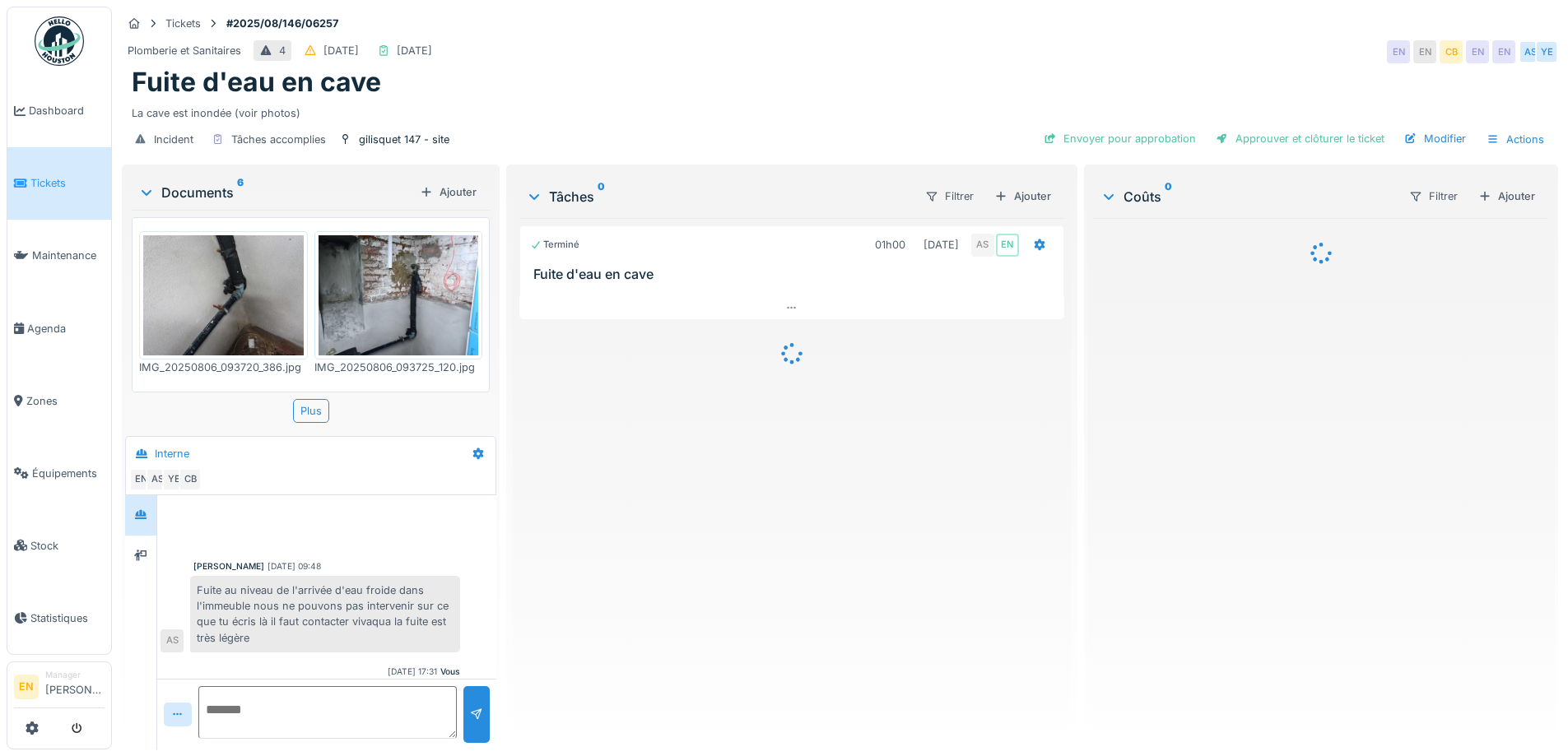
scroll to position [54, 0]
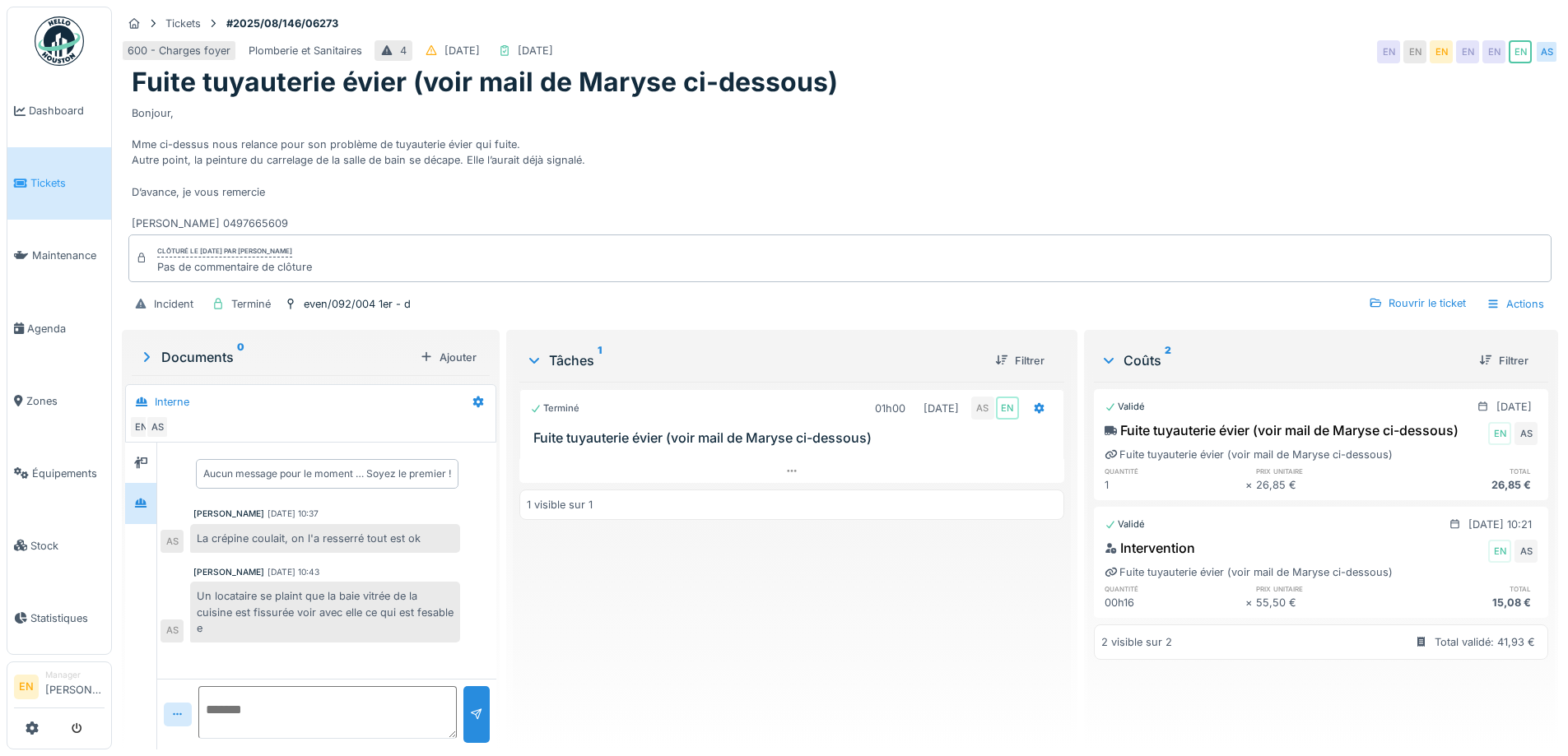
scroll to position [12, 0]
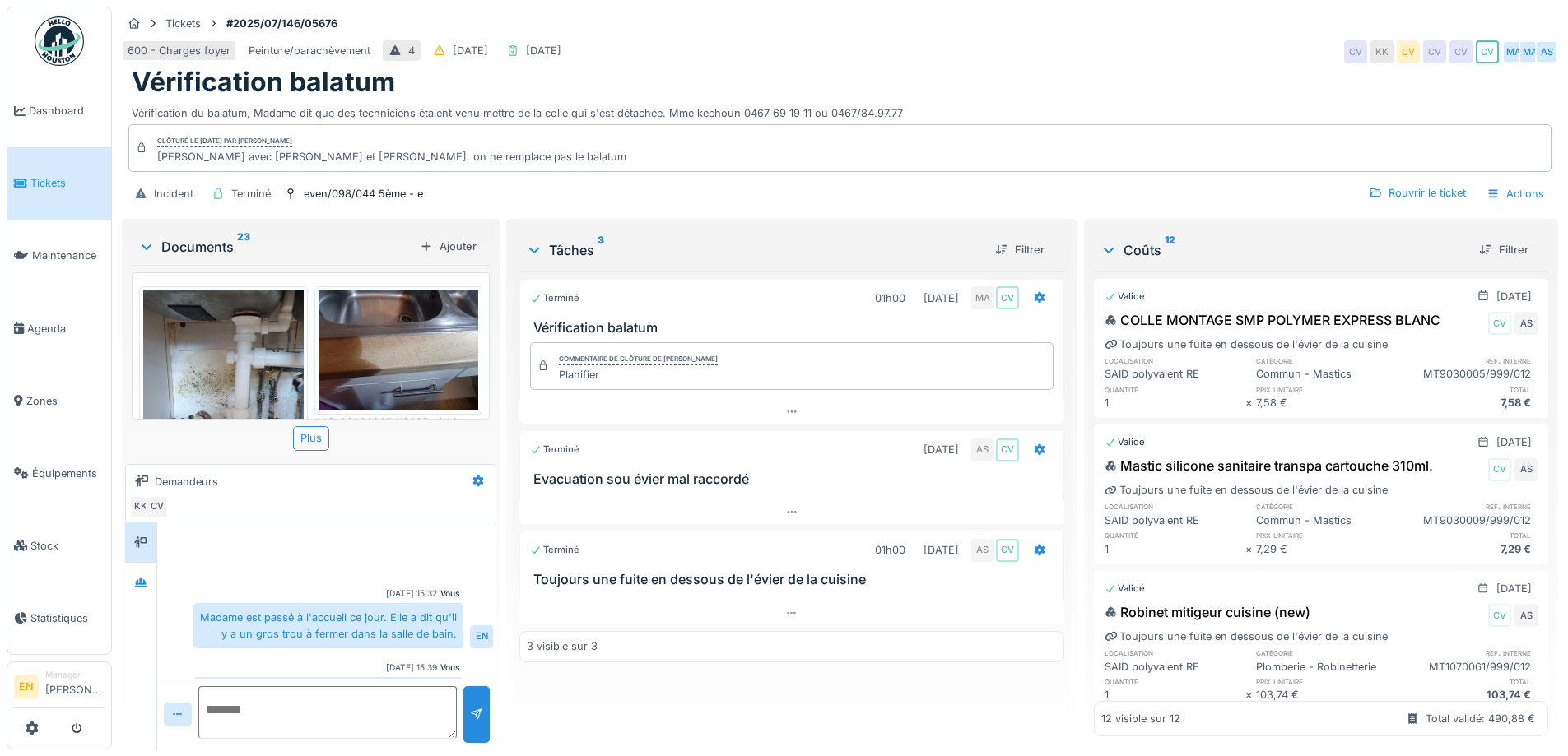
scroll to position [49, 0]
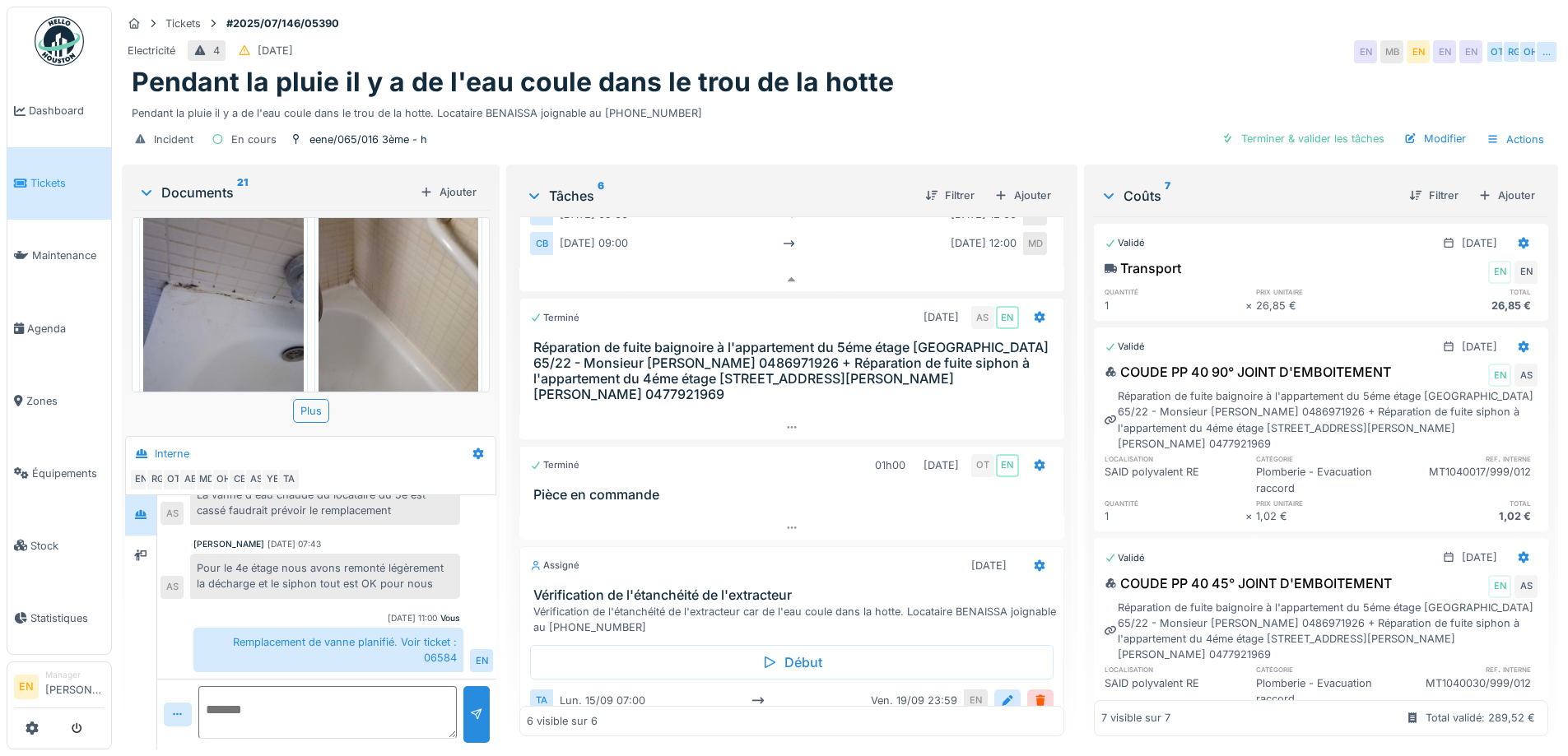
scroll to position [329, 0]
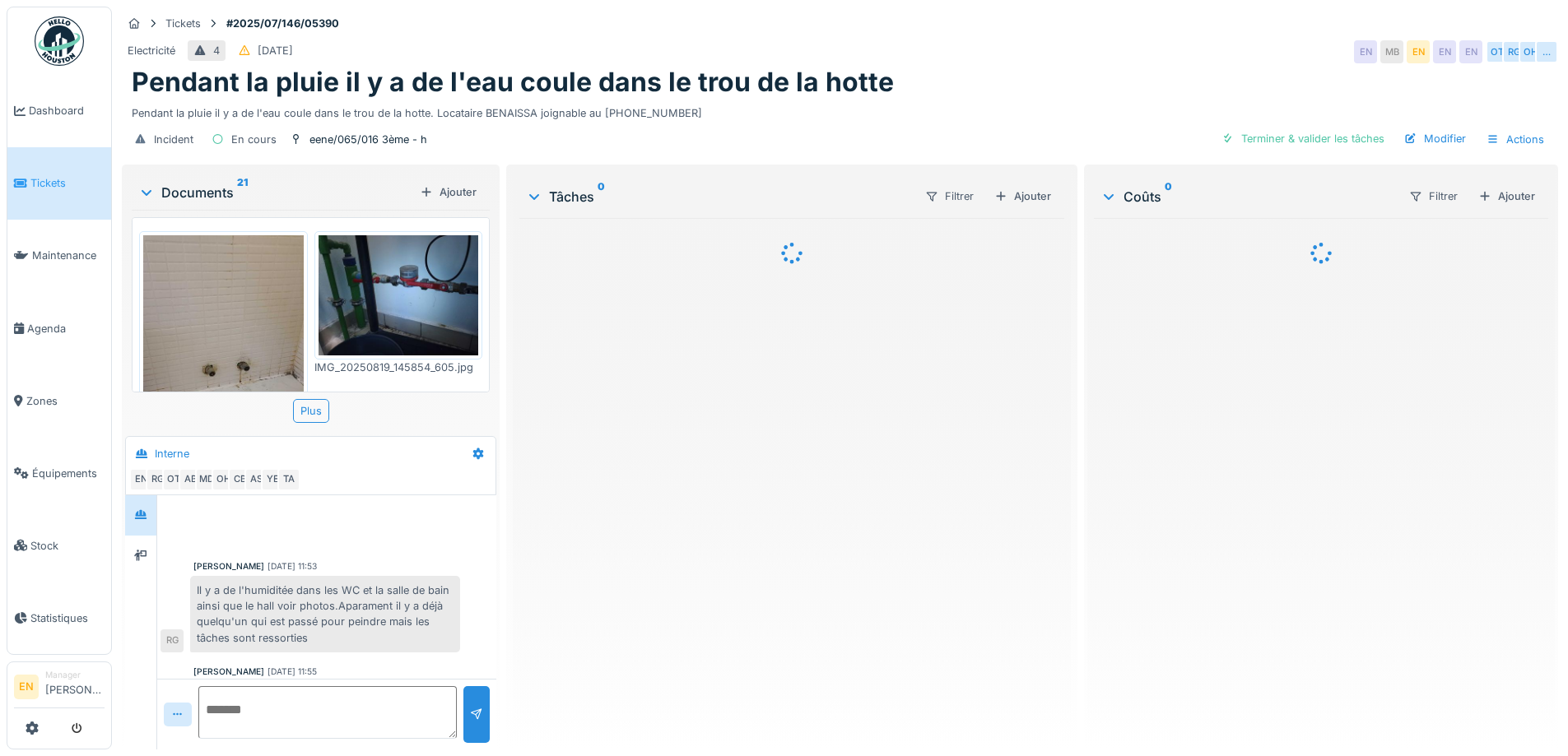
scroll to position [439, 0]
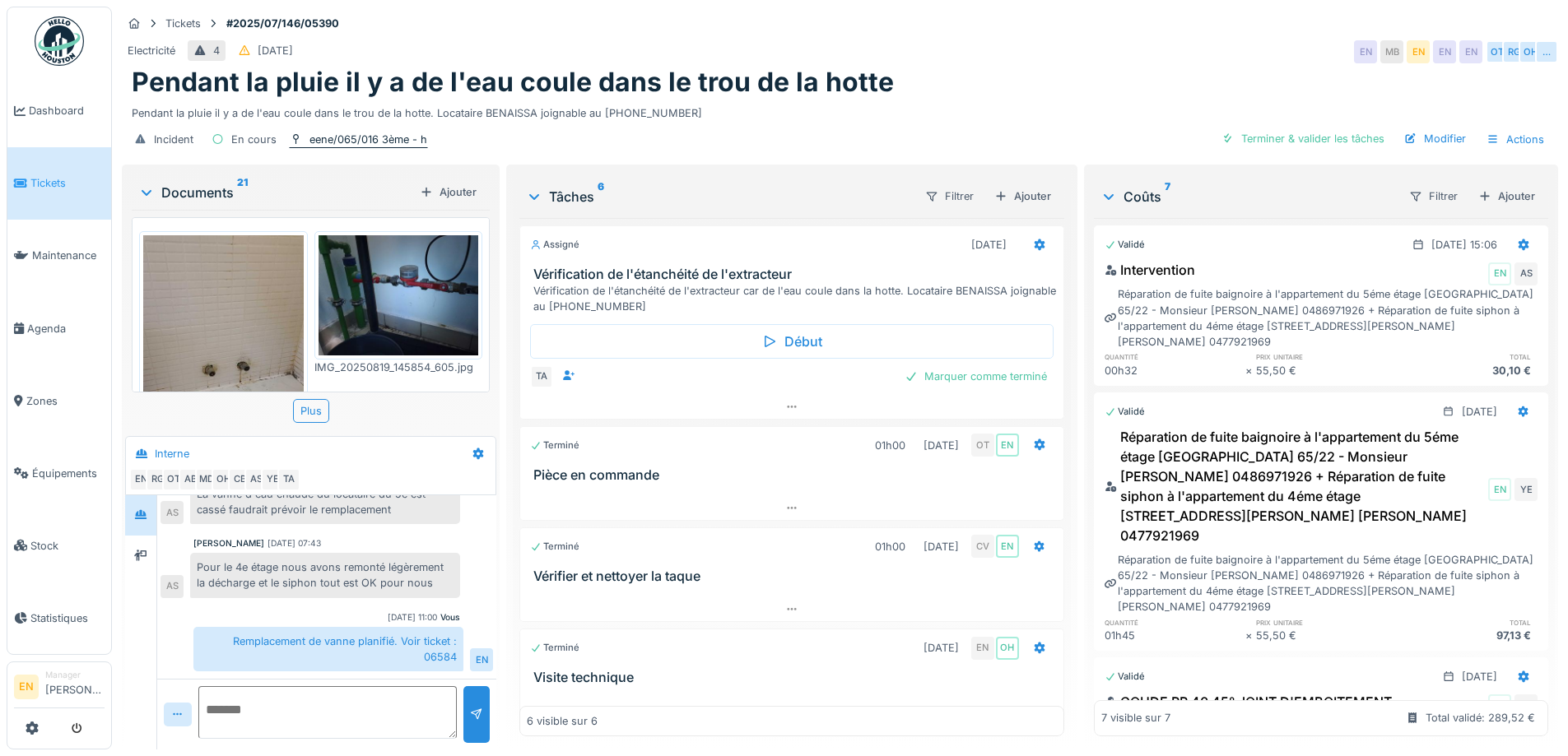
click at [369, 138] on div "eene/065/016 3ème - h" at bounding box center [368, 139] width 118 height 16
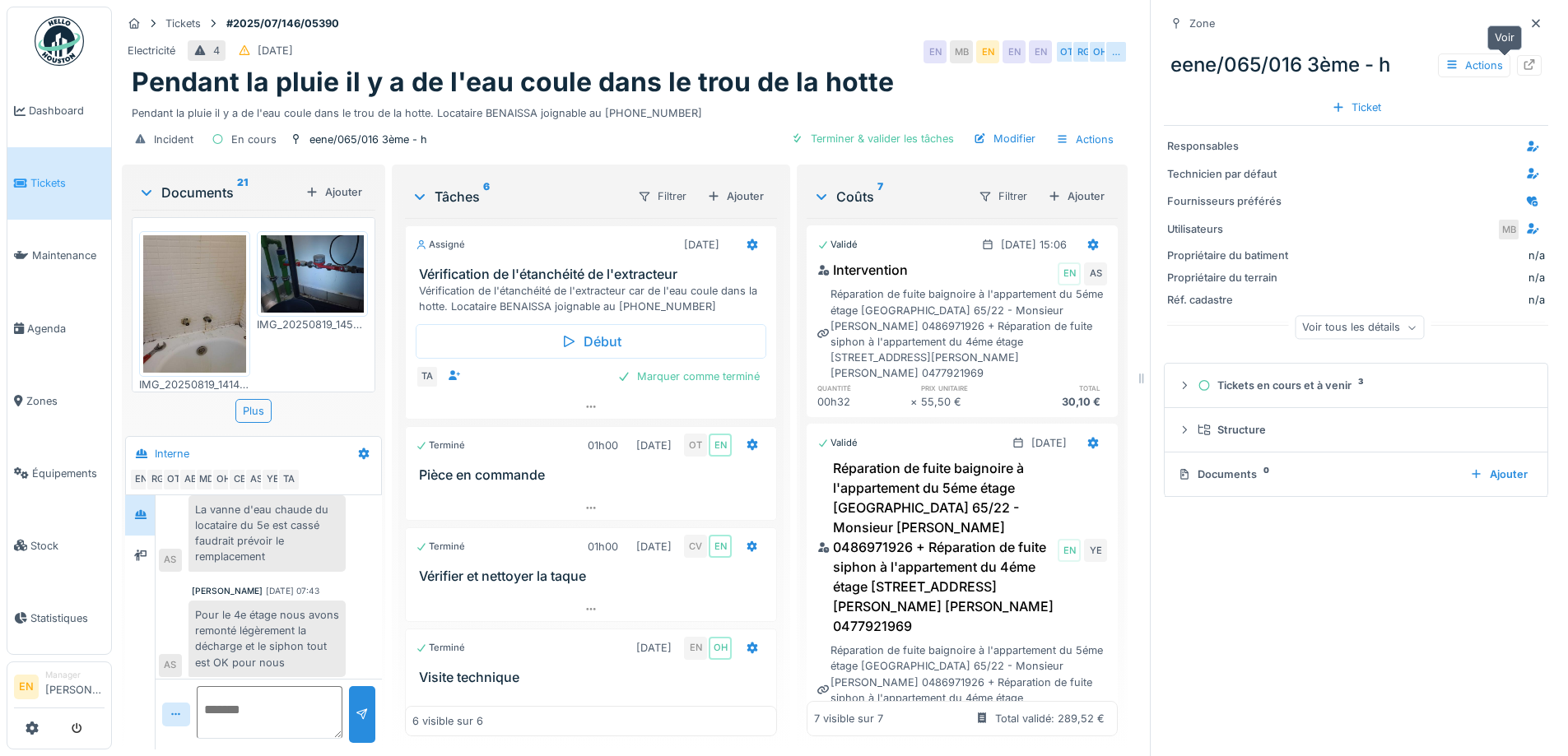
click at [1523, 68] on icon at bounding box center [1529, 64] width 13 height 11
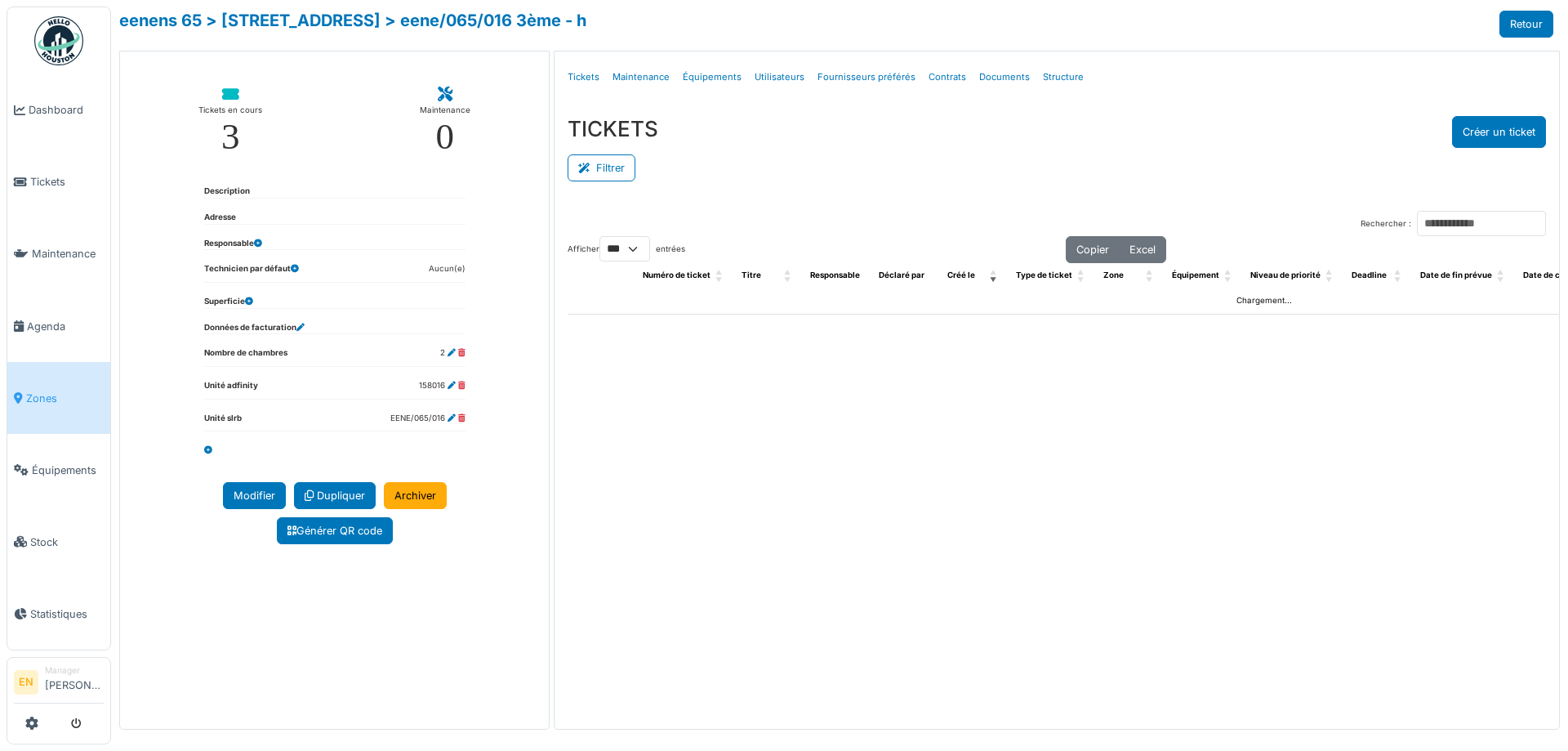
select select "***"
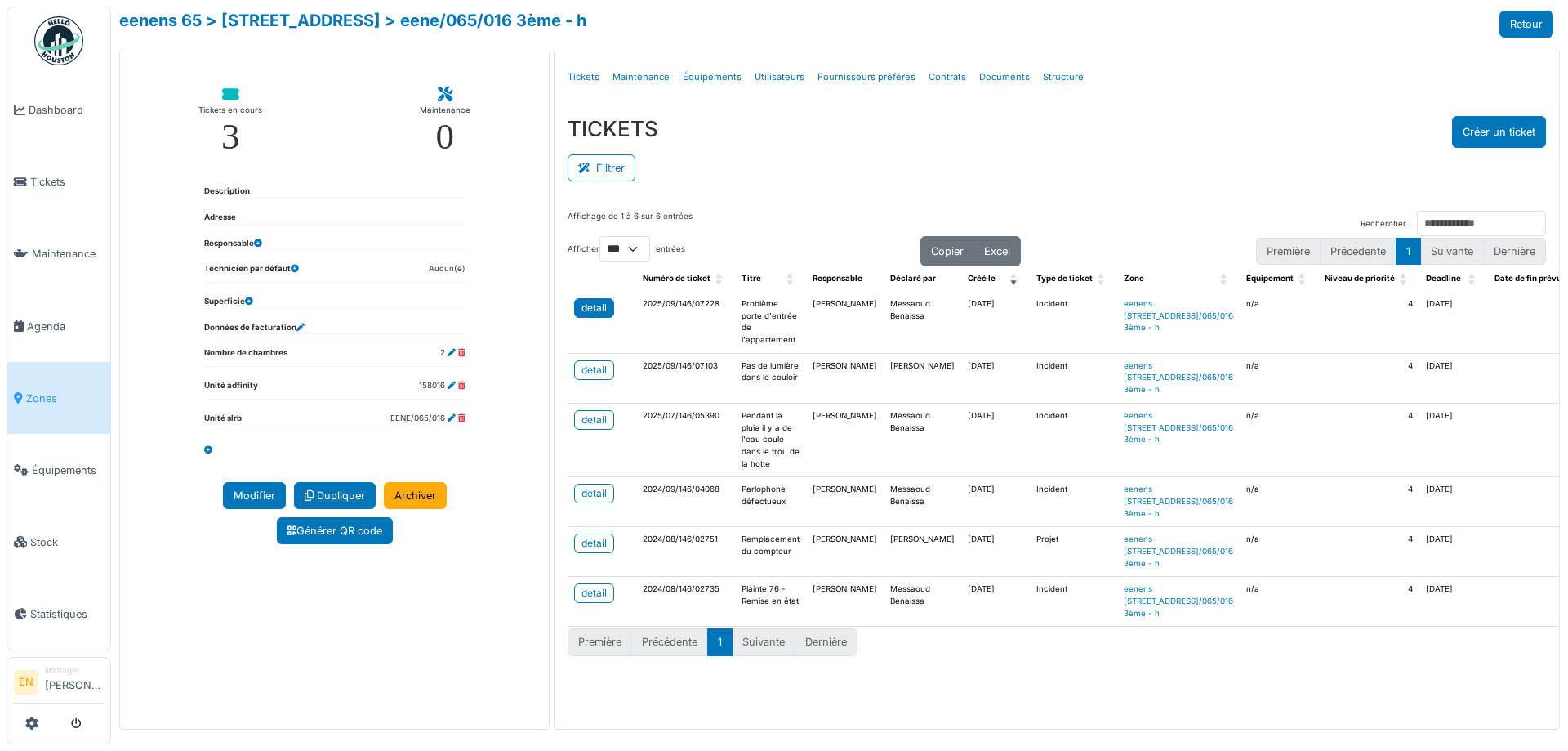
click at [586, 307] on div "detail" at bounding box center [594, 308] width 25 height 15
click at [783, 173] on div "Filtrer" at bounding box center [1057, 166] width 978 height 37
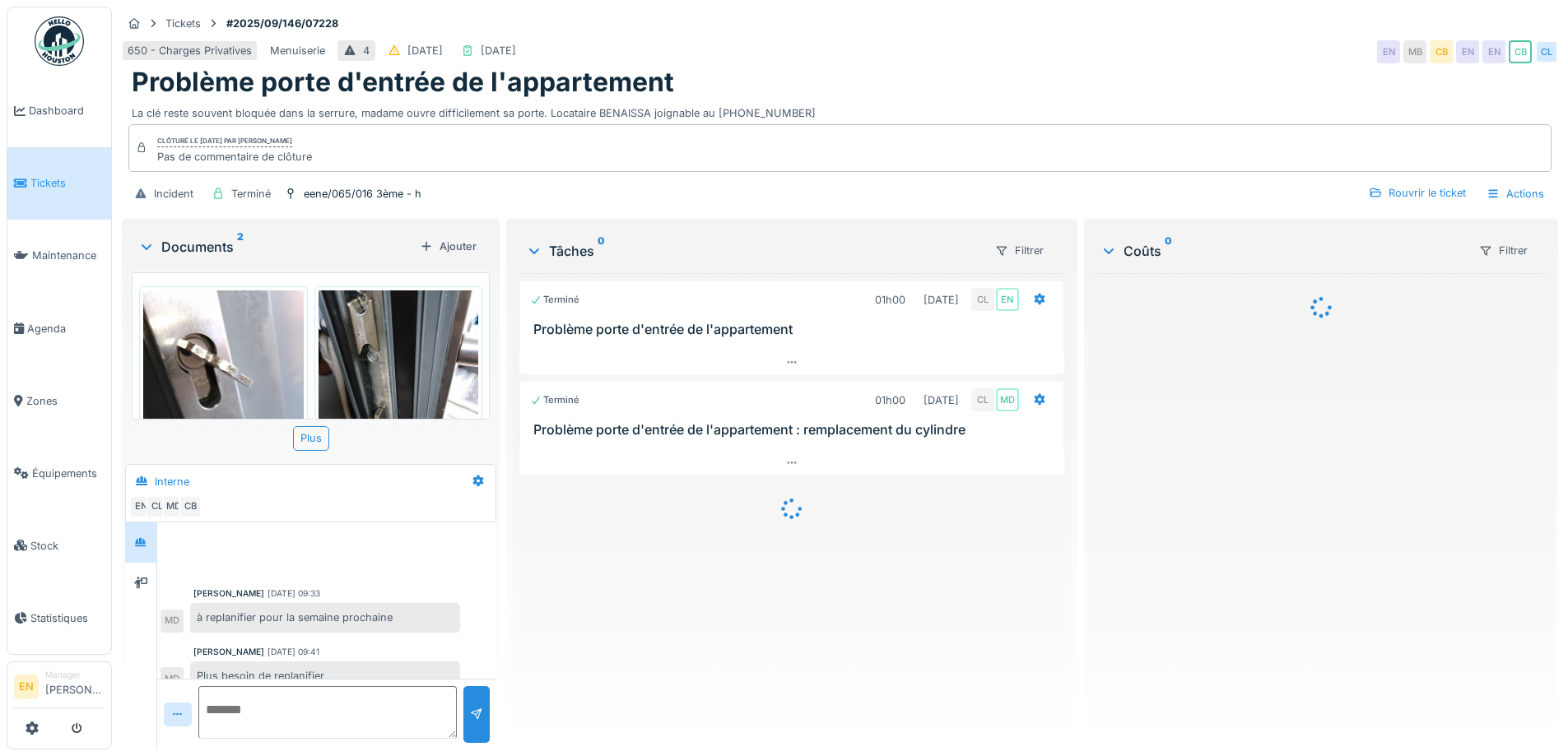
scroll to position [283, 0]
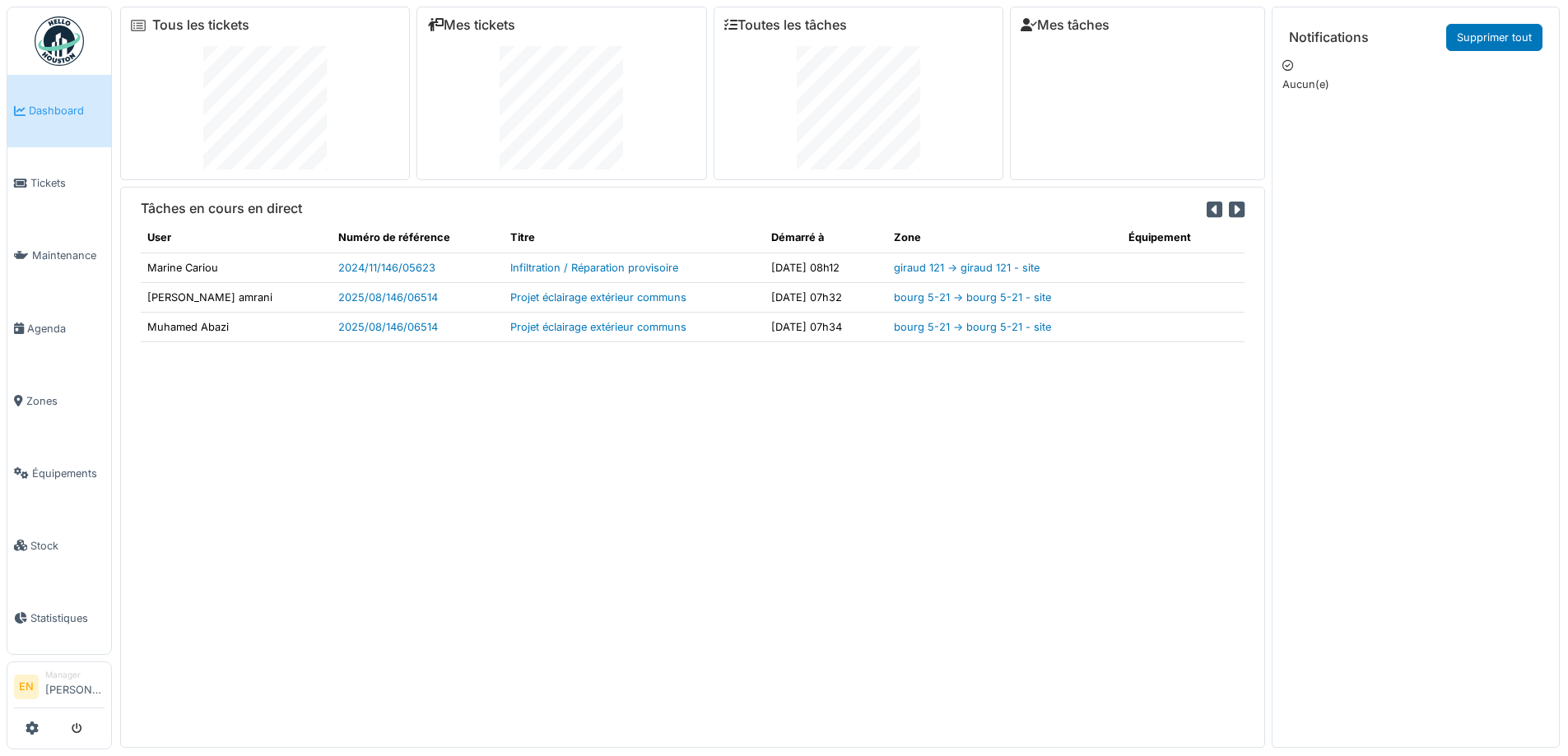
click at [765, 582] on div "Tâches en cours en direct User Numéro de référence Titre Démarré à Zone Équipem…" at bounding box center [692, 467] width 1144 height 560
click at [682, 502] on div "Tâches en cours en direct User Numéro de référence Titre Démarré à Zone Équipem…" at bounding box center [692, 467] width 1144 height 560
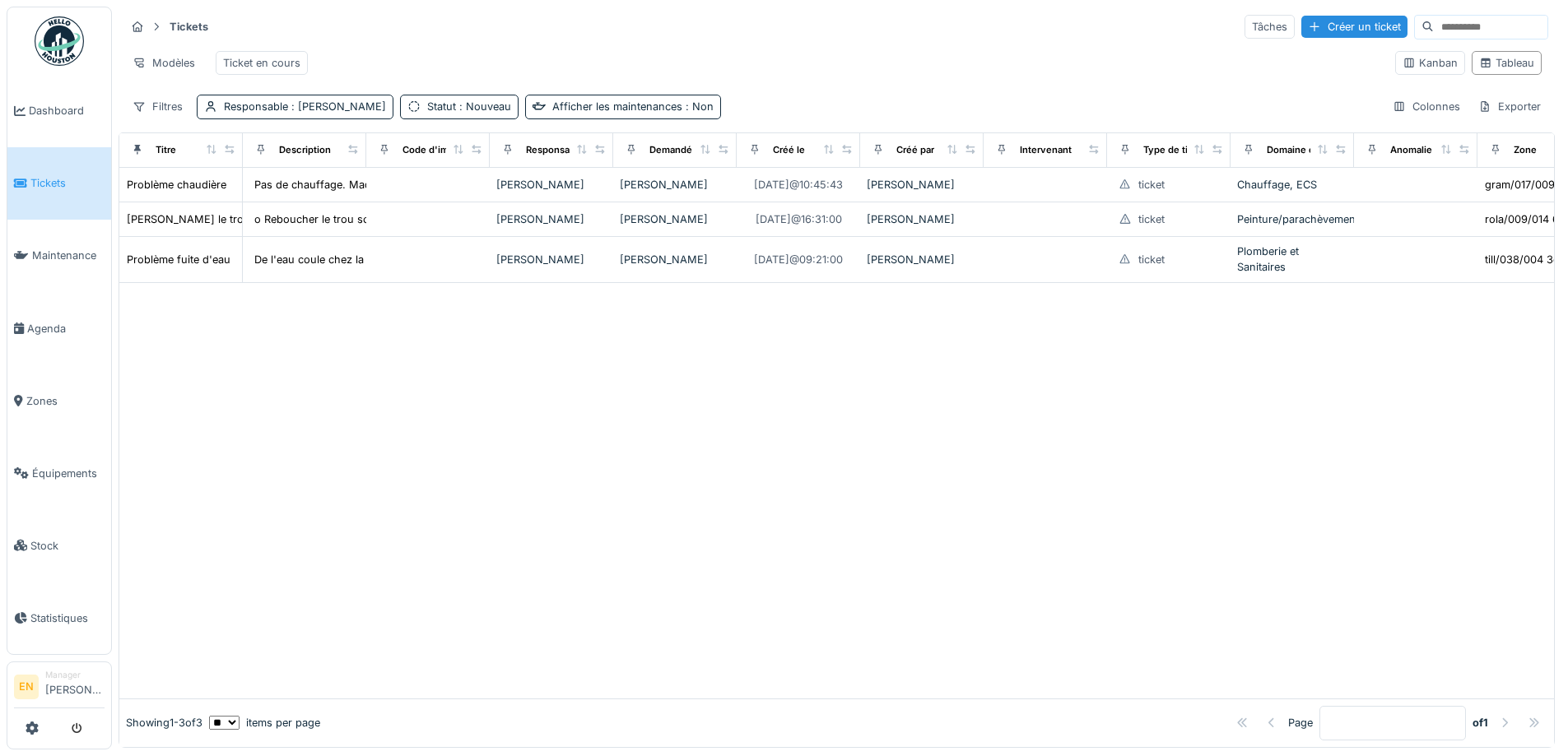
click at [411, 446] on div at bounding box center [836, 491] width 1435 height 415
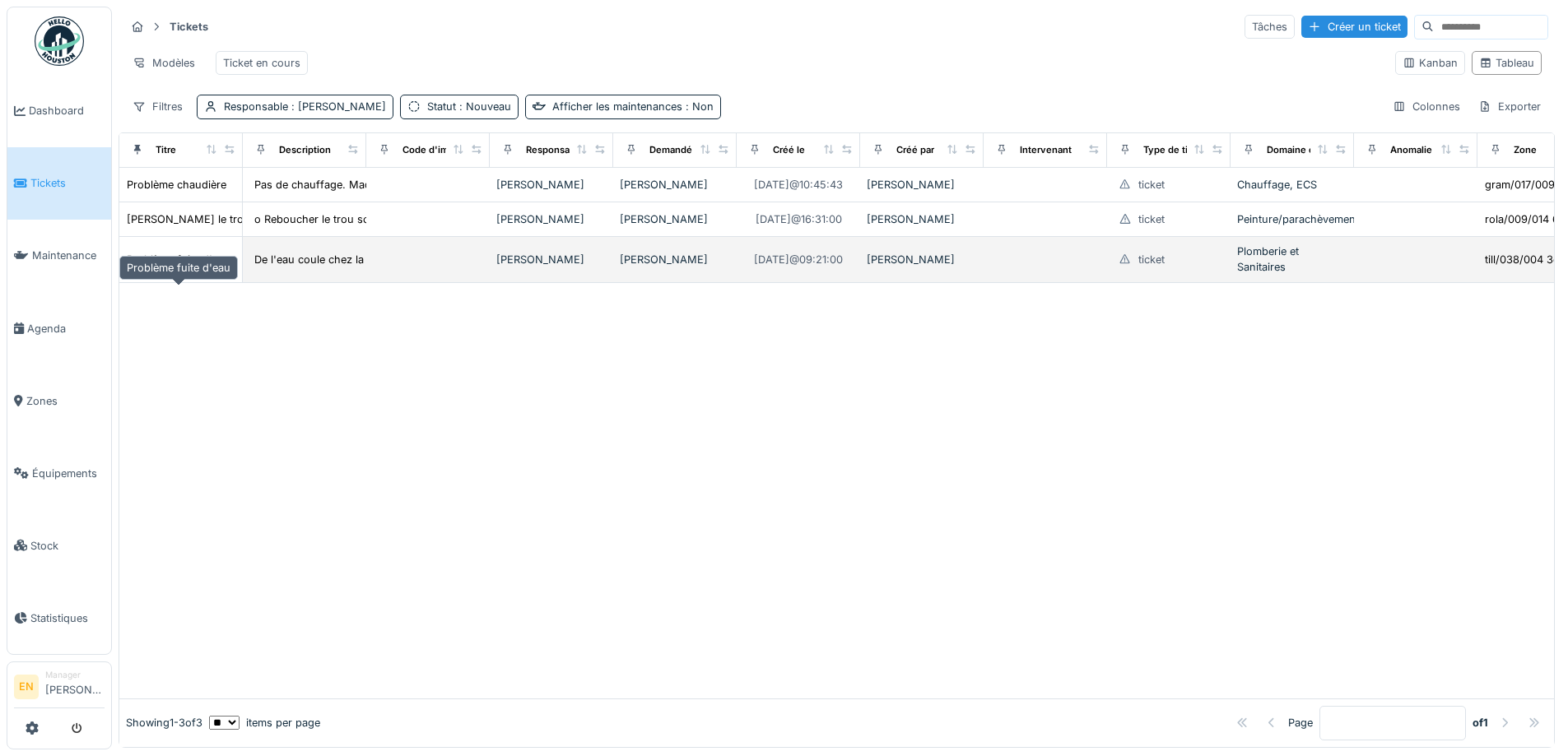
click at [188, 268] on div "Problème fuite d'eau" at bounding box center [179, 259] width 104 height 16
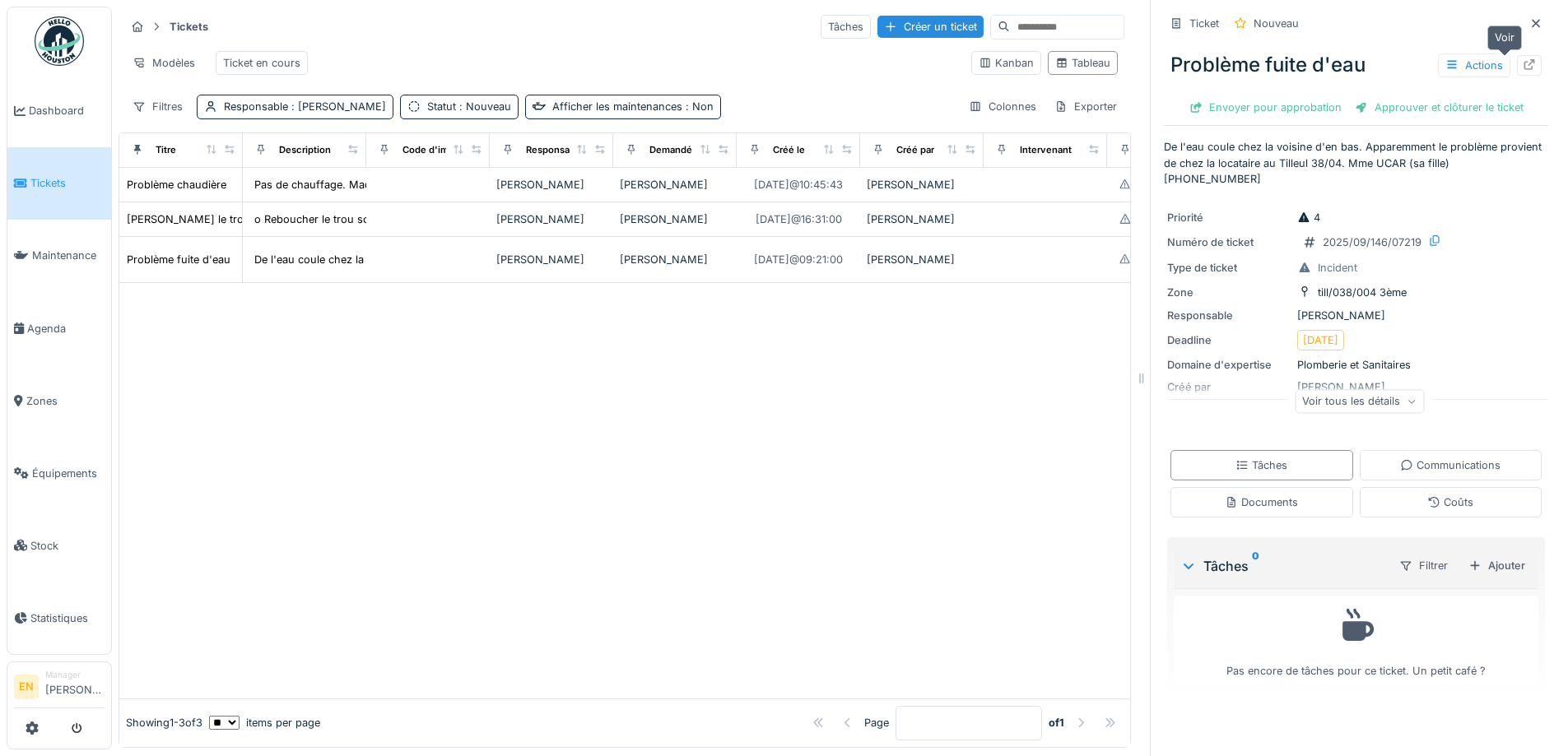
click at [1523, 68] on icon at bounding box center [1529, 64] width 13 height 11
click at [696, 514] on div at bounding box center [625, 491] width 1010 height 415
click at [622, 493] on div at bounding box center [625, 491] width 1010 height 415
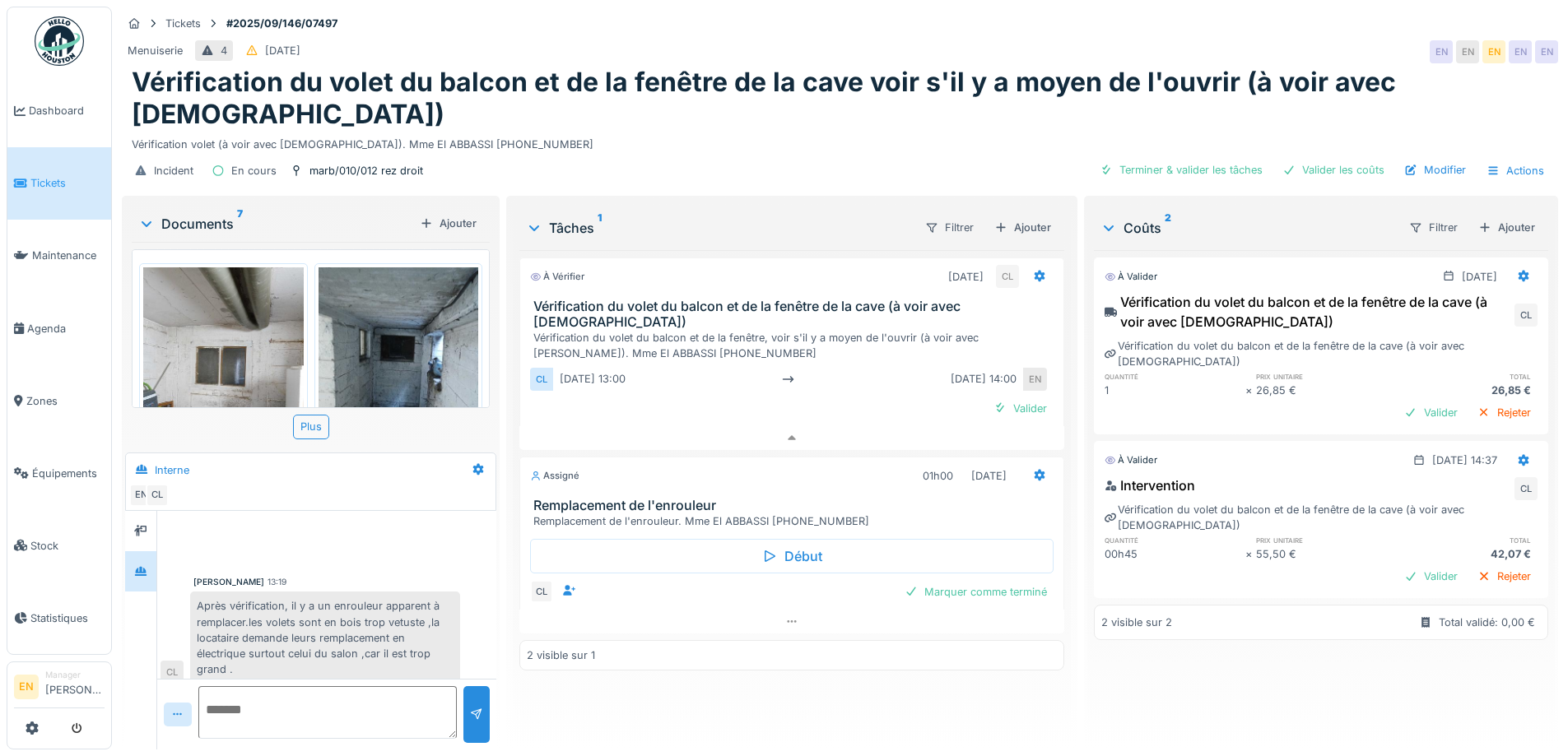
scroll to position [160, 0]
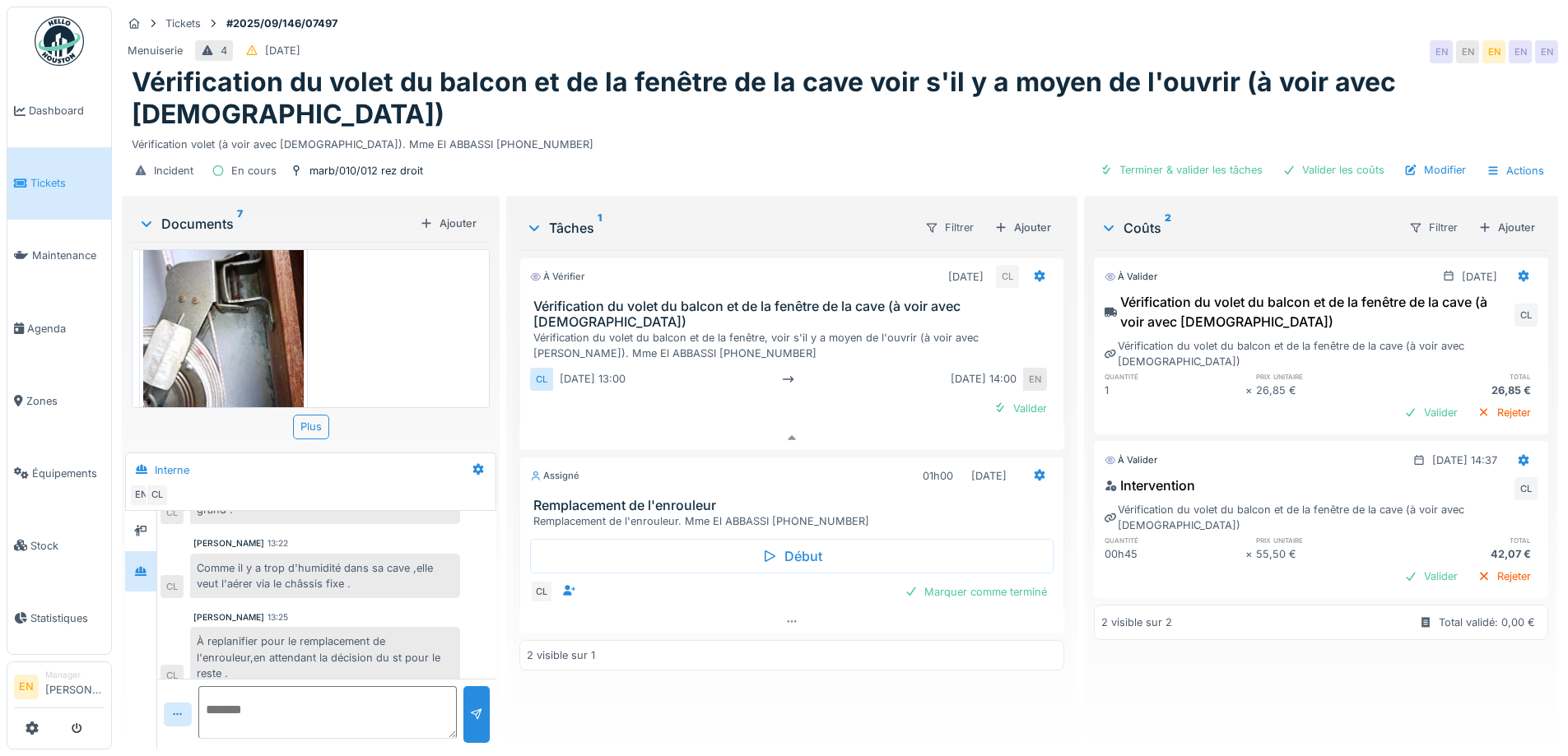
click at [655, 678] on div "À vérifier [DATE] CL Vérification du volet du balcon et de la fenêtre de la cav…" at bounding box center [791, 493] width 544 height 486
click at [619, 691] on div "À vérifier [DATE] CL Vérification du volet du balcon et de la fenêtre de la cav…" at bounding box center [791, 493] width 544 height 486
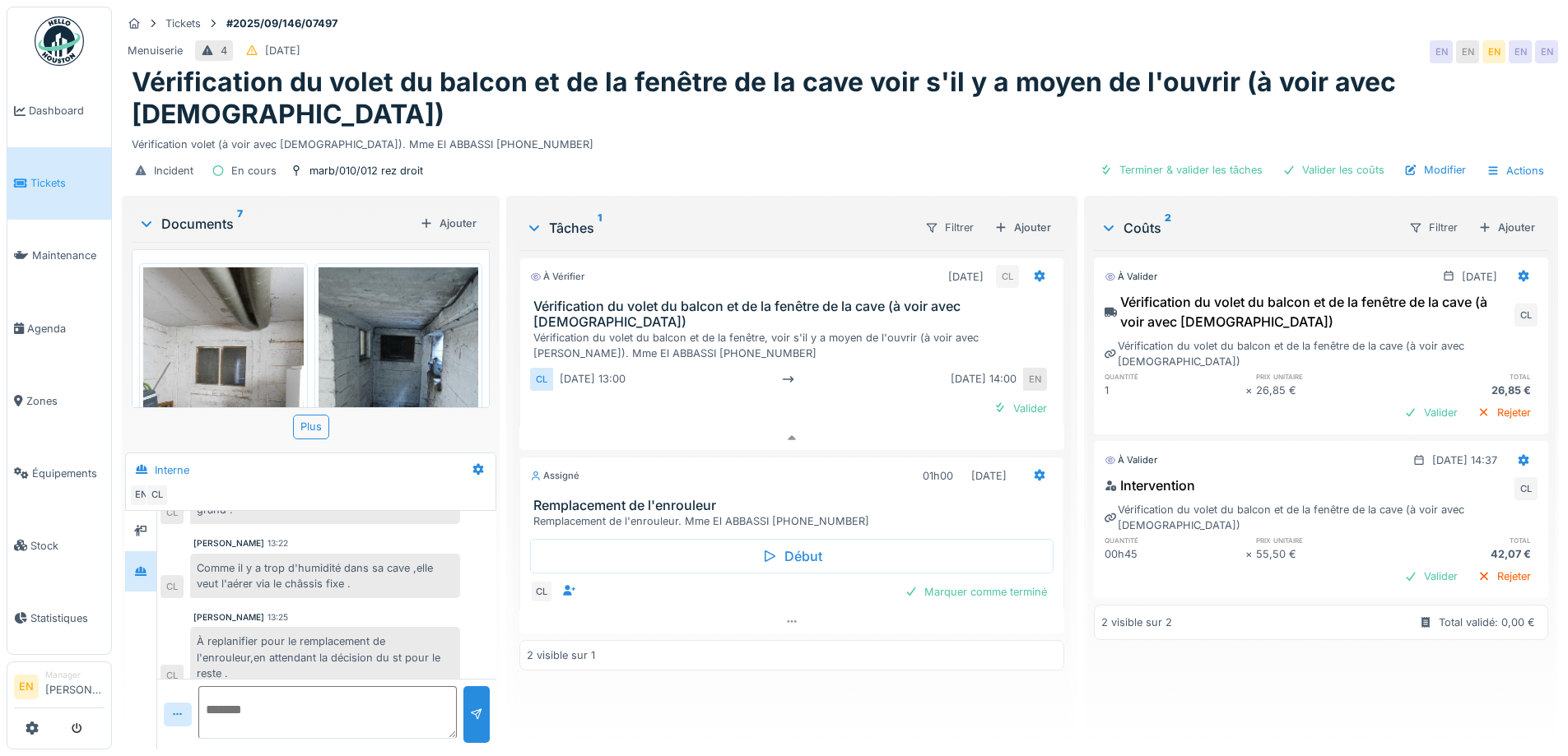
scroll to position [0, 0]
